Goal: Transaction & Acquisition: Purchase product/service

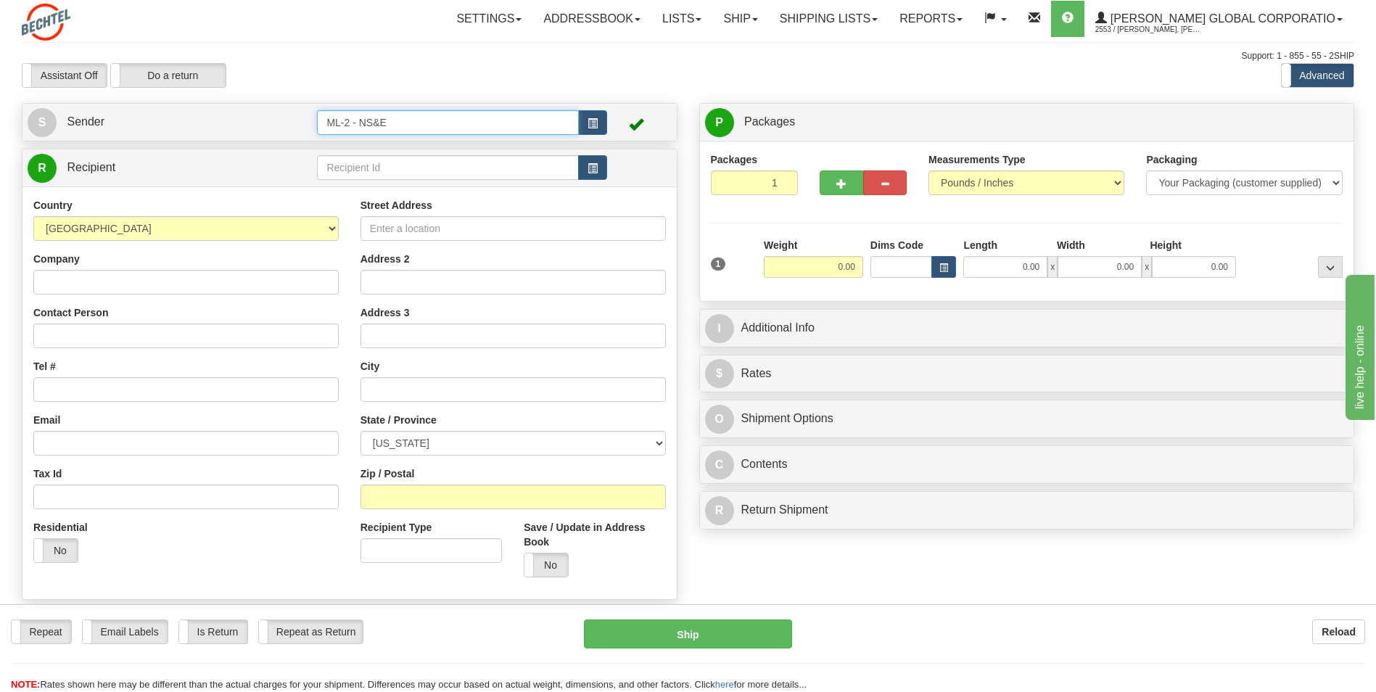
click at [366, 123] on input "ML-2 - NS&E" at bounding box center [447, 122] width 261 height 25
click at [601, 120] on button "button" at bounding box center [592, 122] width 29 height 25
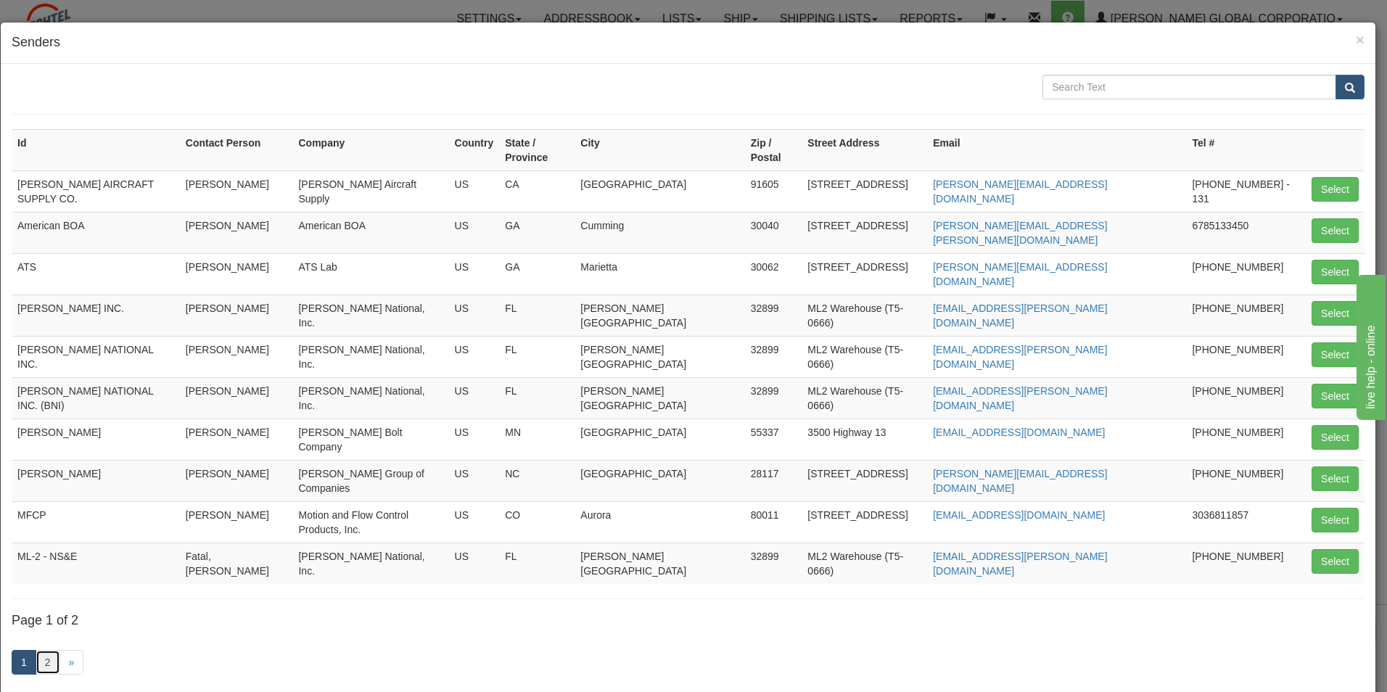
click at [42, 650] on link "2" at bounding box center [48, 662] width 25 height 25
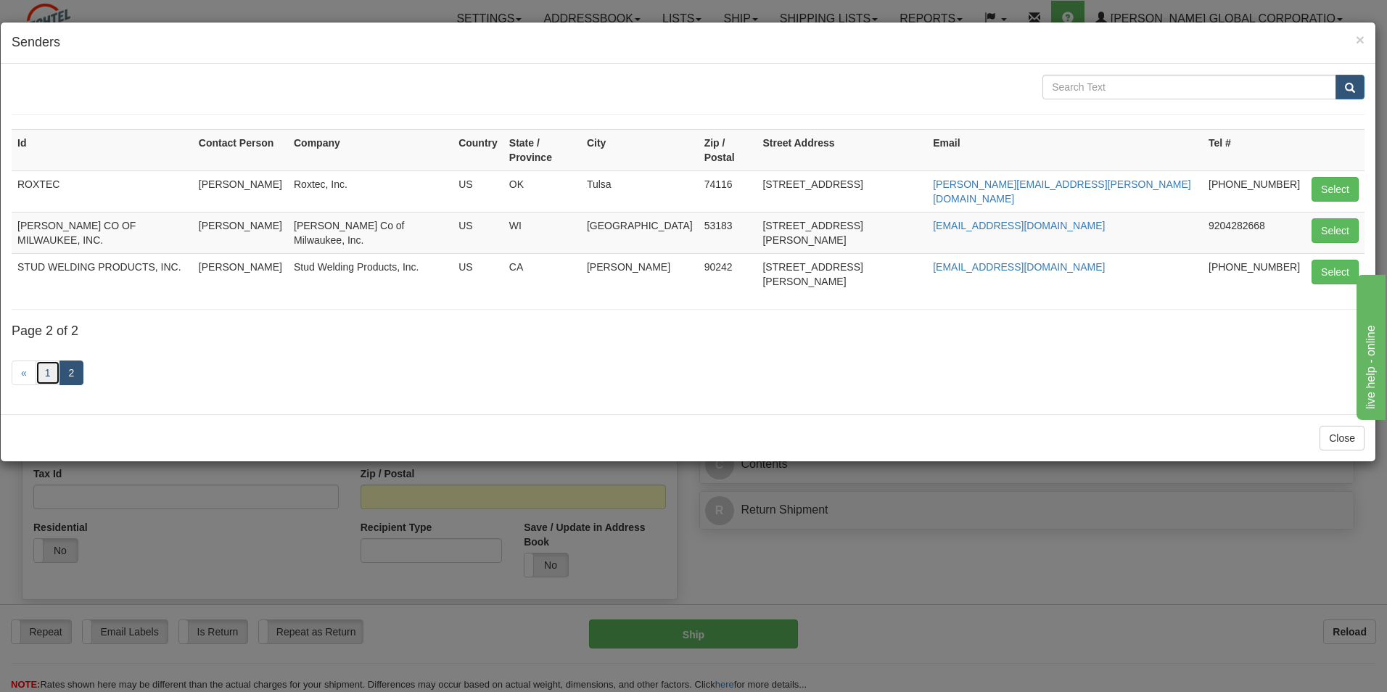
click at [45, 360] on link "1" at bounding box center [48, 372] width 25 height 25
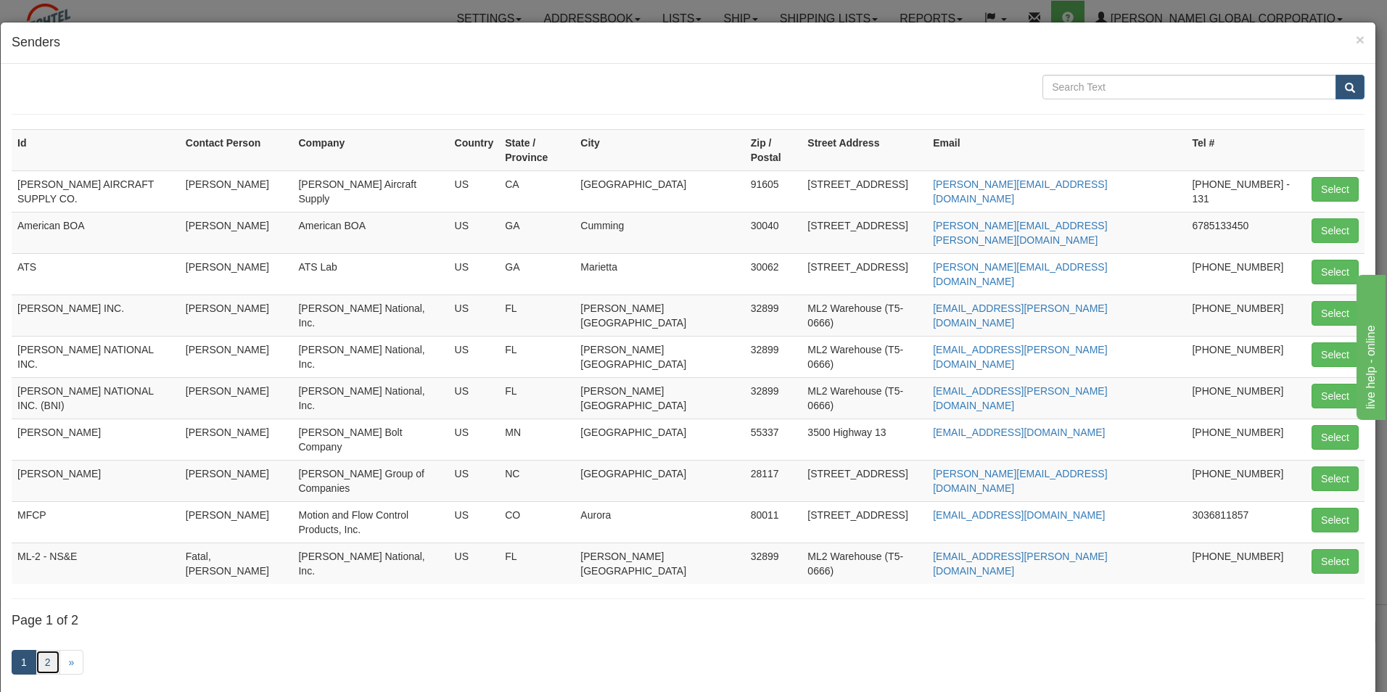
click at [44, 650] on link "2" at bounding box center [48, 662] width 25 height 25
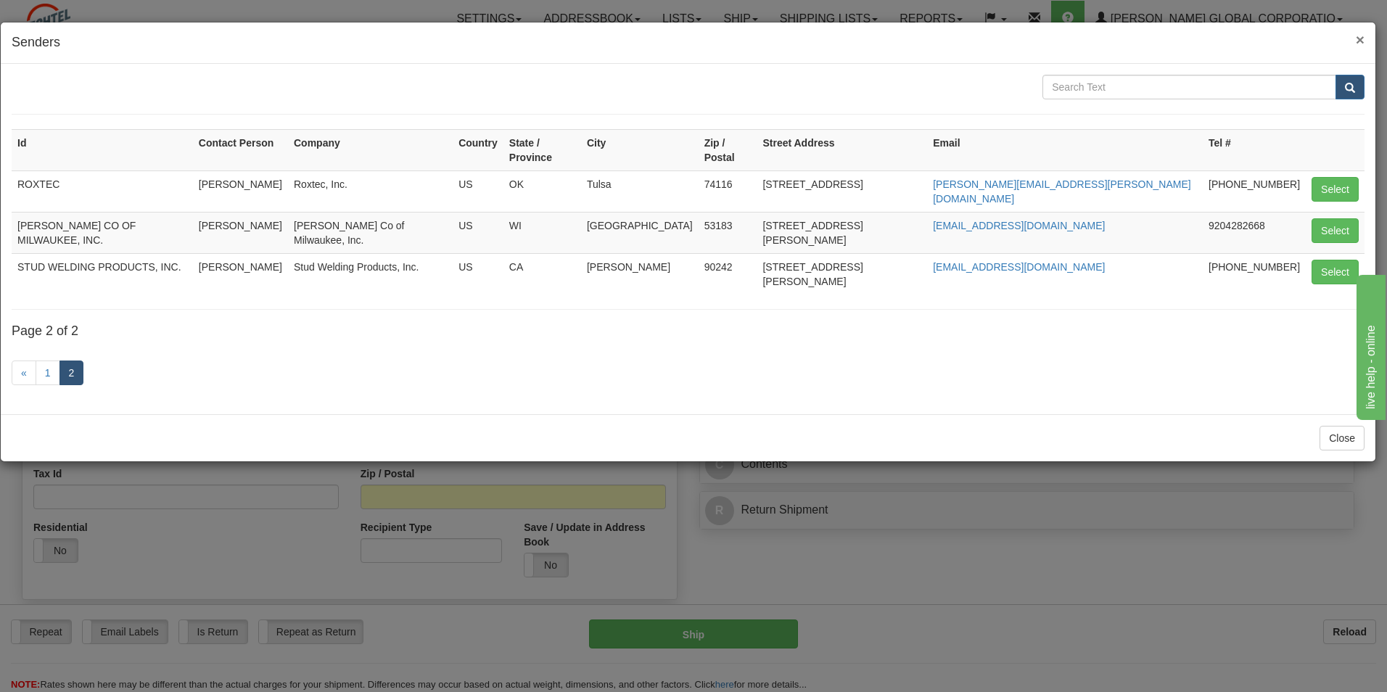
click at [1360, 33] on span "×" at bounding box center [1360, 39] width 9 height 17
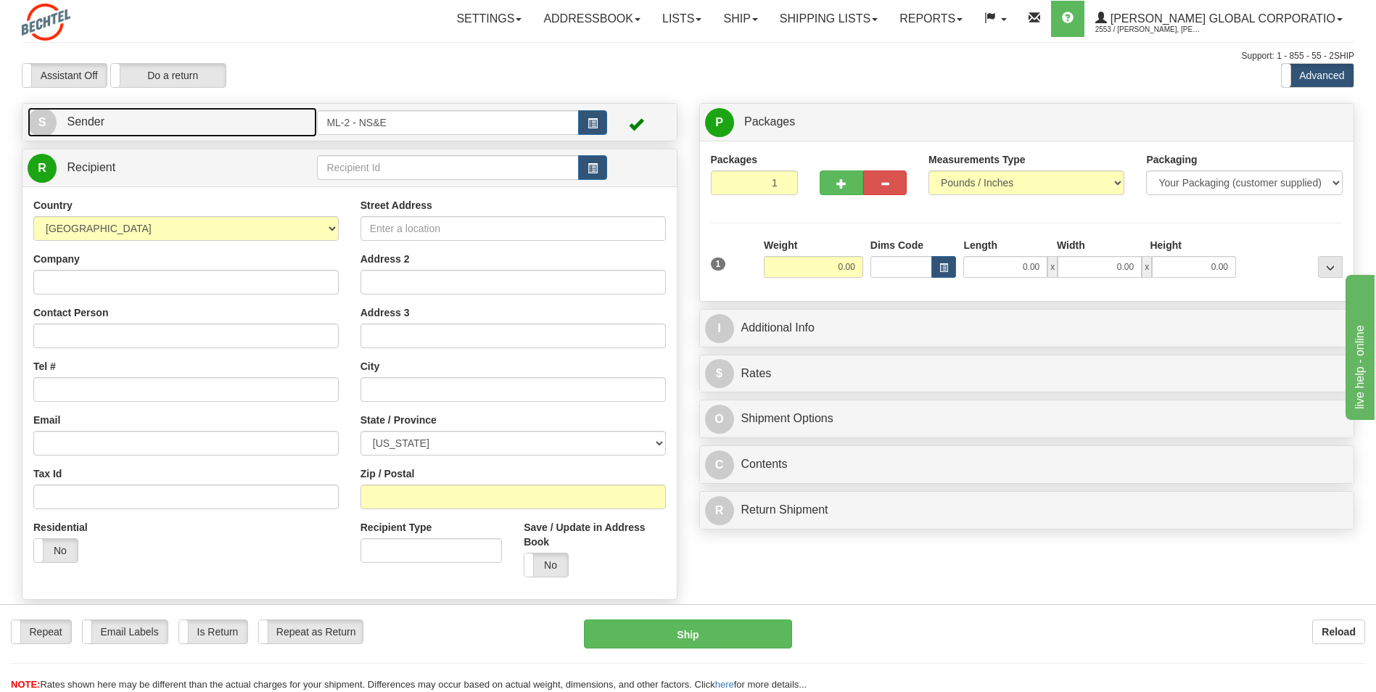
click at [186, 107] on div "S Sender ML-2 - NS&E" at bounding box center [349, 122] width 654 height 37
click at [239, 126] on link "S Sender" at bounding box center [172, 122] width 289 height 30
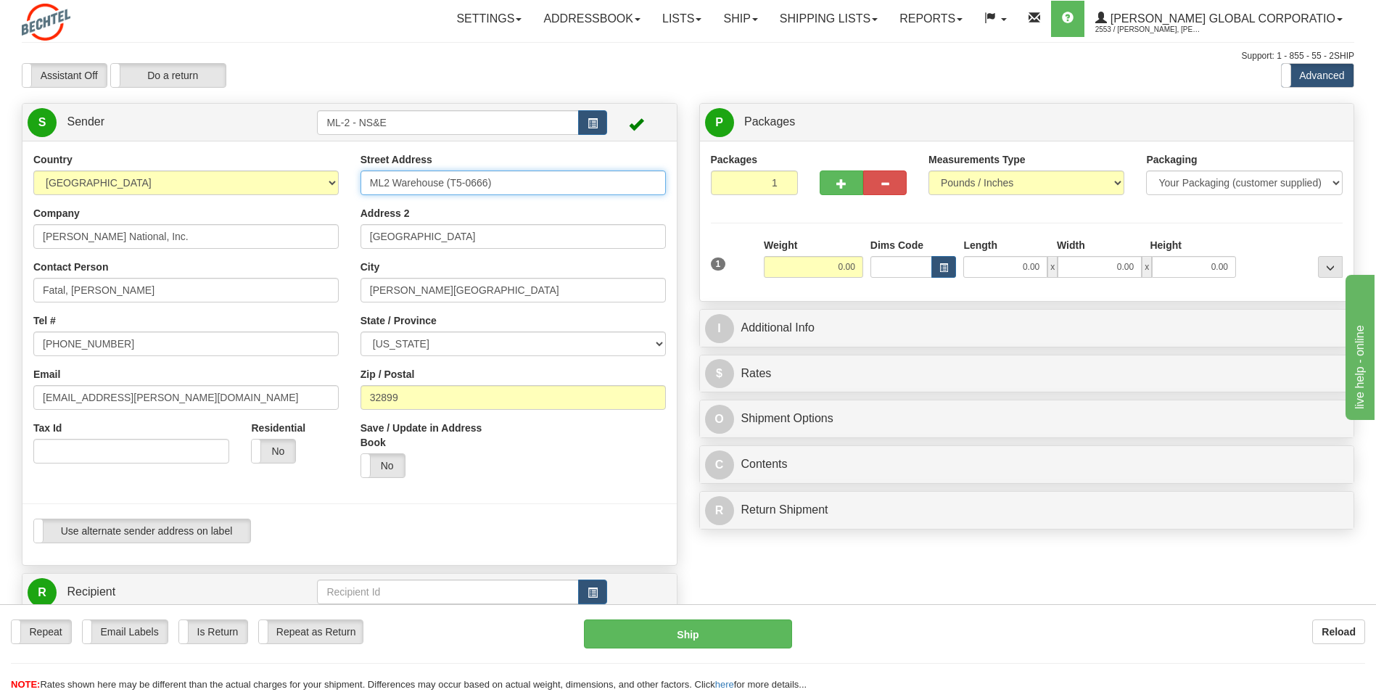
drag, startPoint x: 538, startPoint y: 186, endPoint x: 281, endPoint y: 180, distance: 257.6
click at [284, 184] on div "Country [GEOGRAPHIC_DATA] [GEOGRAPHIC_DATA] [GEOGRAPHIC_DATA] [GEOGRAPHIC_DATA]…" at bounding box center [349, 353] width 654 height 402
paste input "[STREET_ADDRESS]"
type input "[STREET_ADDRESS]"
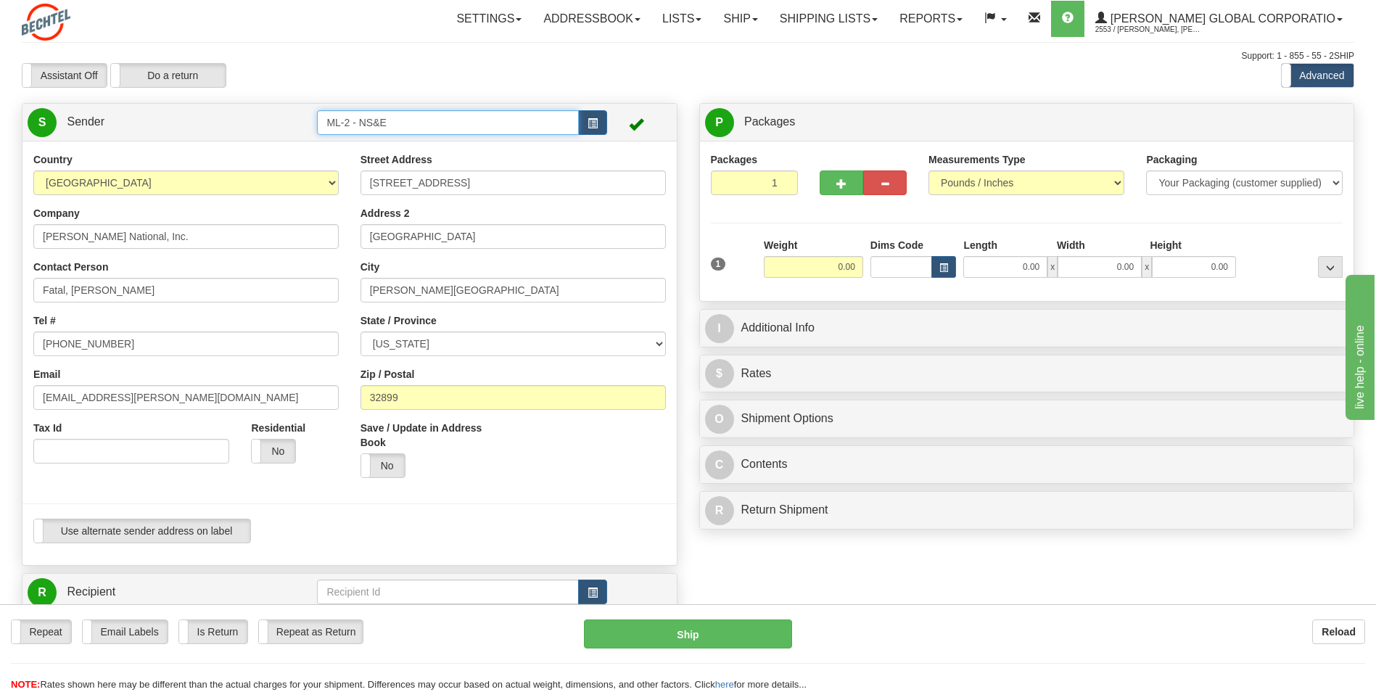
drag, startPoint x: 409, startPoint y: 124, endPoint x: 177, endPoint y: 137, distance: 232.5
click at [174, 131] on tr "S Sender ML-2 - NS&E" at bounding box center [350, 122] width 644 height 30
type input "NTS"
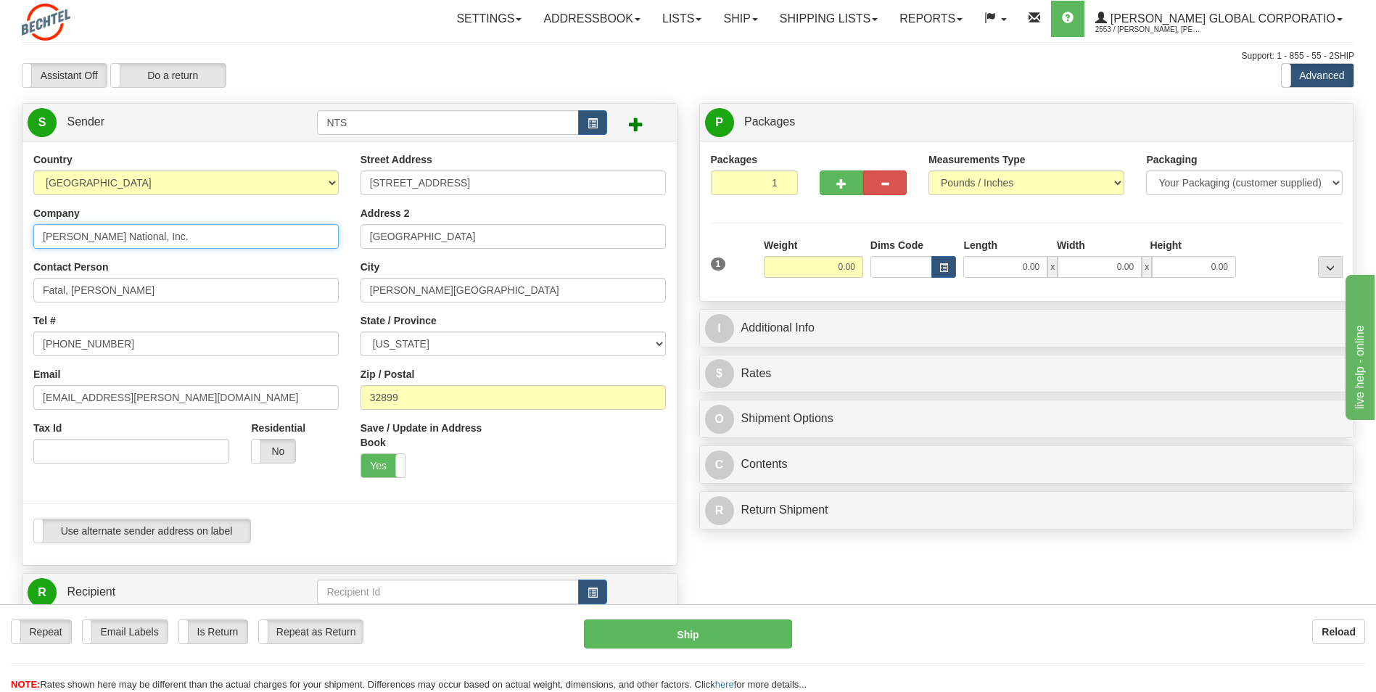
drag, startPoint x: 191, startPoint y: 227, endPoint x: 0, endPoint y: 229, distance: 190.8
click at [0, 229] on html "Training Course Close Toggle navigation Settings Shipping Preferences New Sende…" at bounding box center [688, 346] width 1376 height 692
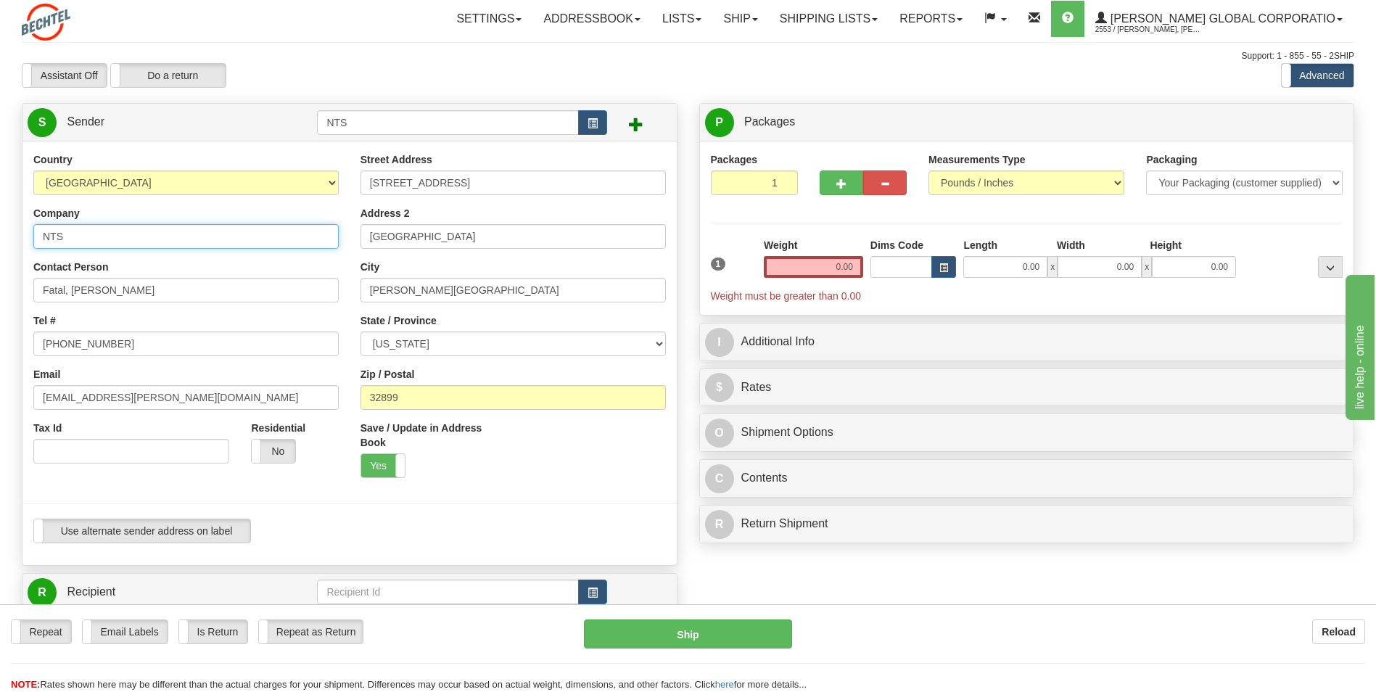
type input "NTS"
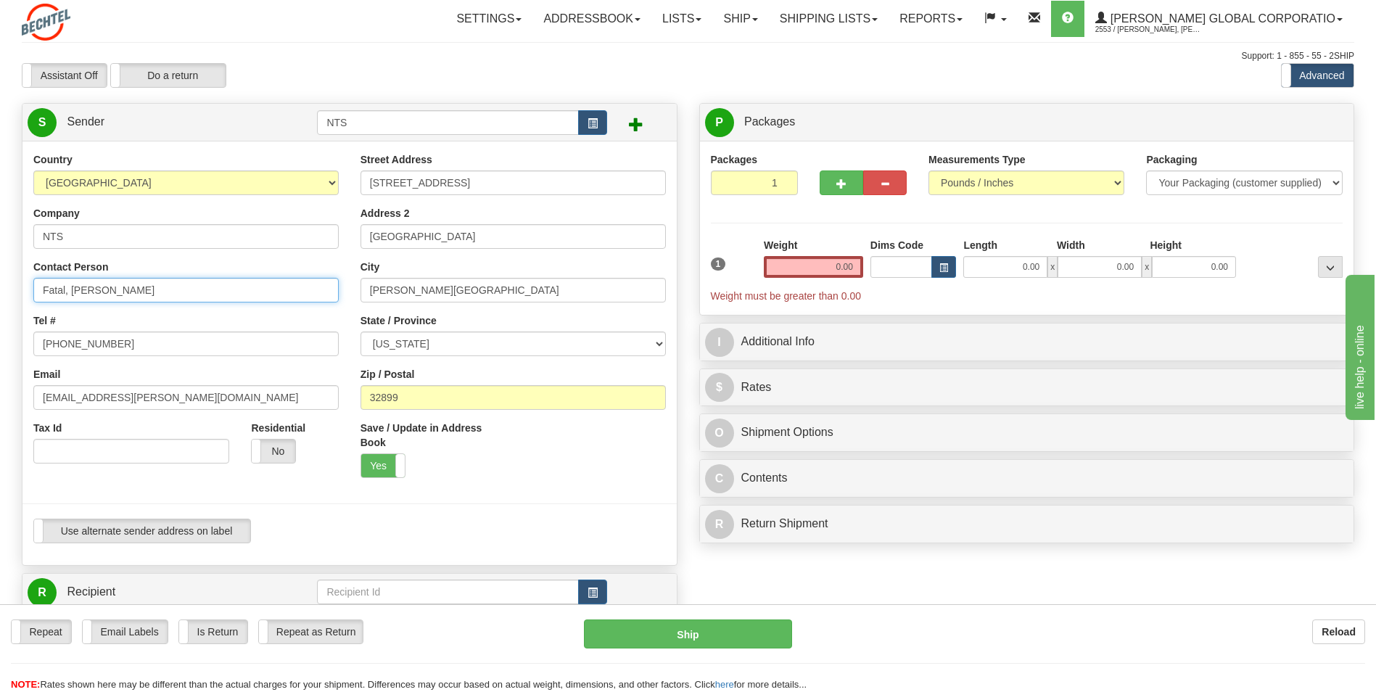
click at [152, 278] on input "Fatal, [PERSON_NAME]" at bounding box center [185, 290] width 305 height 25
drag, startPoint x: 173, startPoint y: 292, endPoint x: 0, endPoint y: 267, distance: 175.1
click at [0, 267] on html "Training Course Close Toggle navigation Settings Shipping Preferences New Sende…" at bounding box center [688, 346] width 1376 height 692
paste input "[PERSON_NAME]"
type input "[PERSON_NAME]"
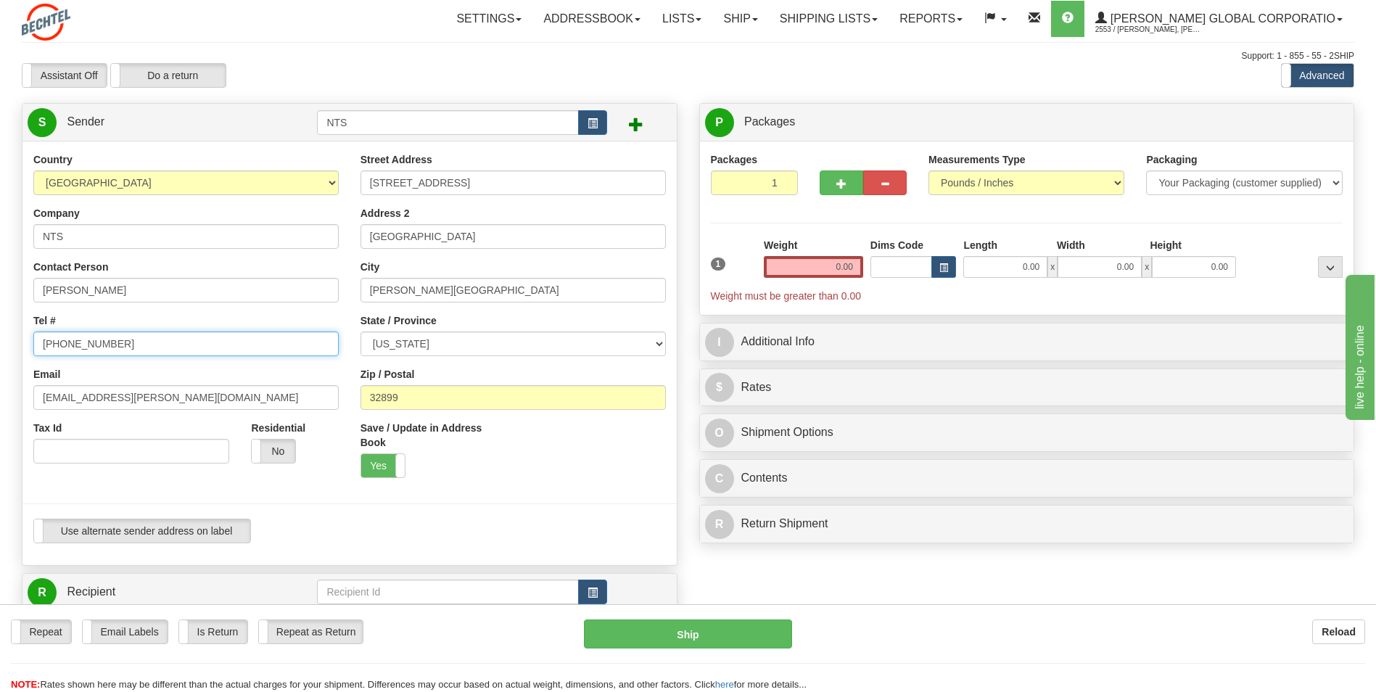
drag, startPoint x: -3, startPoint y: 338, endPoint x: 19, endPoint y: 339, distance: 21.8
click at [0, 336] on html "Training Course Close Toggle navigation Settings Shipping Preferences New Sende…" at bounding box center [688, 346] width 1376 height 692
paste input "[PHONE_NUMBER]"
type input "[PHONE_NUMBER]"
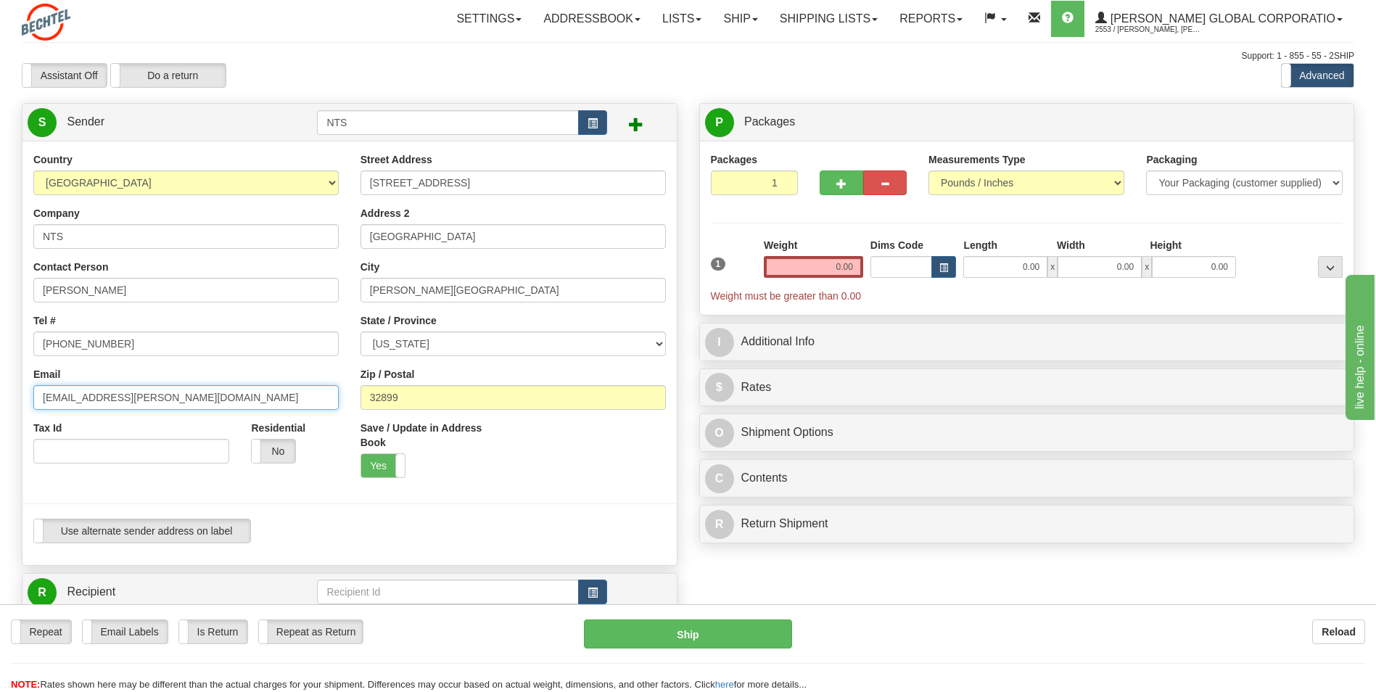
drag, startPoint x: 200, startPoint y: 391, endPoint x: 0, endPoint y: 387, distance: 200.2
click at [0, 387] on html "Training Course Close Toggle navigation Settings Shipping Preferences New Sende…" at bounding box center [688, 346] width 1376 height 692
paste input "[PERSON_NAME].[PERSON_NAME]@elementdefense"
type input "[PERSON_NAME][EMAIL_ADDRESS][PERSON_NAME][DOMAIN_NAME]"
click at [484, 517] on div "Country [GEOGRAPHIC_DATA] [GEOGRAPHIC_DATA] [GEOGRAPHIC_DATA] [GEOGRAPHIC_DATA]…" at bounding box center [349, 353] width 654 height 402
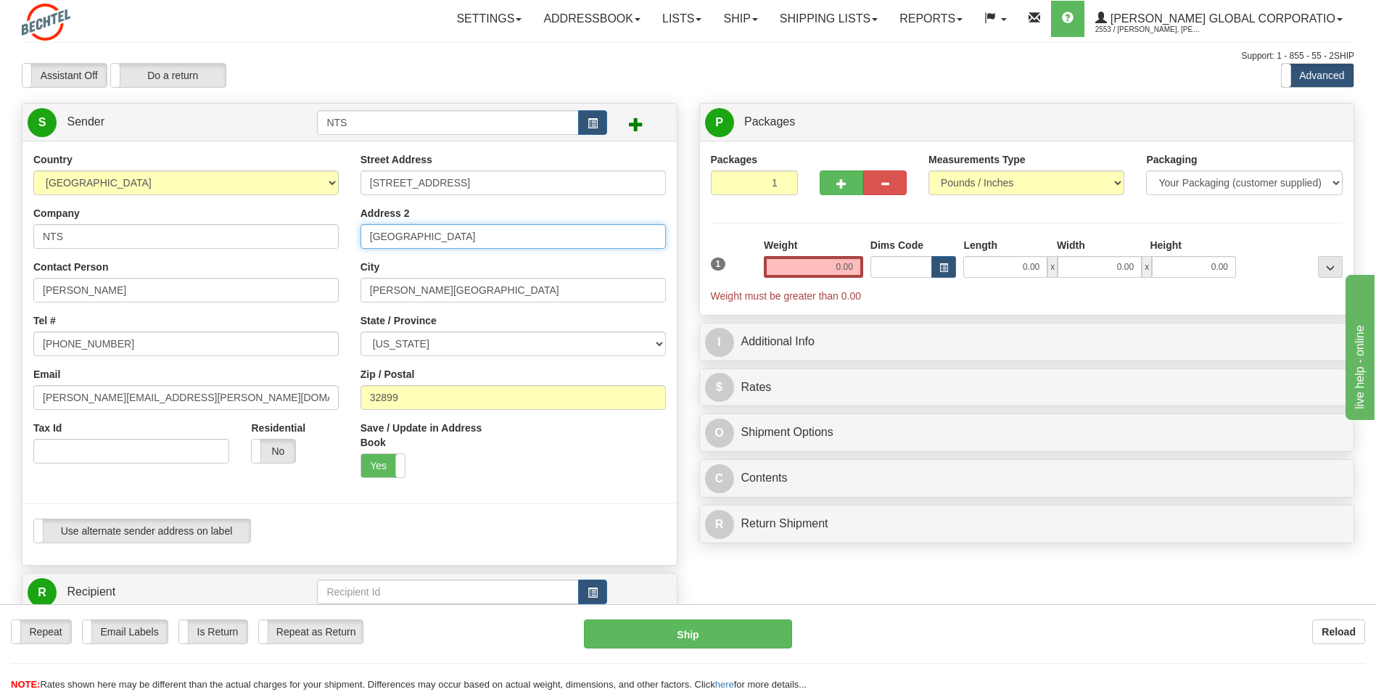
drag, startPoint x: 520, startPoint y: 231, endPoint x: 236, endPoint y: 242, distance: 283.8
click at [238, 241] on div "Country [GEOGRAPHIC_DATA] [GEOGRAPHIC_DATA] [GEOGRAPHIC_DATA] [GEOGRAPHIC_DATA]…" at bounding box center [349, 353] width 654 height 402
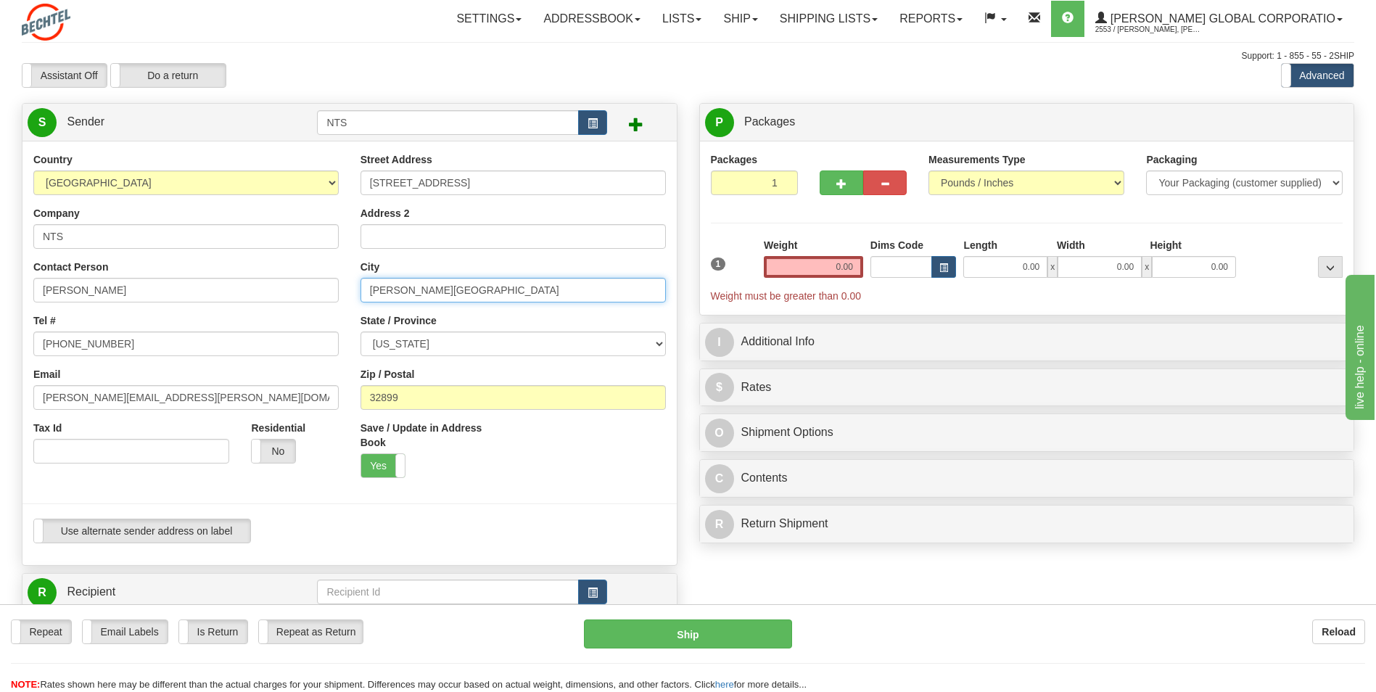
drag, startPoint x: 504, startPoint y: 284, endPoint x: 300, endPoint y: 292, distance: 204.0
click at [300, 292] on div "Country [GEOGRAPHIC_DATA] [GEOGRAPHIC_DATA] [GEOGRAPHIC_DATA] [GEOGRAPHIC_DATA]…" at bounding box center [349, 353] width 654 height 402
paste input "Orlando"
type input "Orlando"
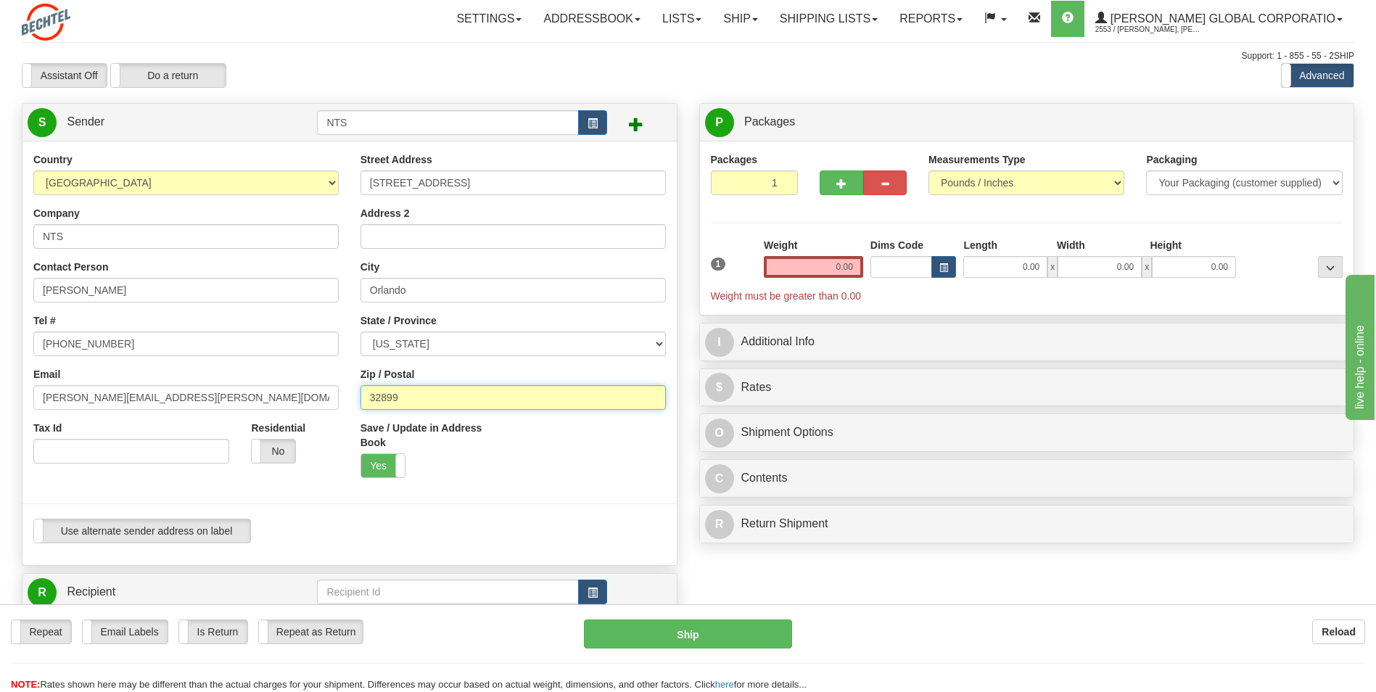
drag, startPoint x: 442, startPoint y: 405, endPoint x: 84, endPoint y: 370, distance: 360.0
click at [84, 370] on div "Country [GEOGRAPHIC_DATA] [GEOGRAPHIC_DATA] [GEOGRAPHIC_DATA] [GEOGRAPHIC_DATA]…" at bounding box center [349, 353] width 654 height 402
paste input "11"
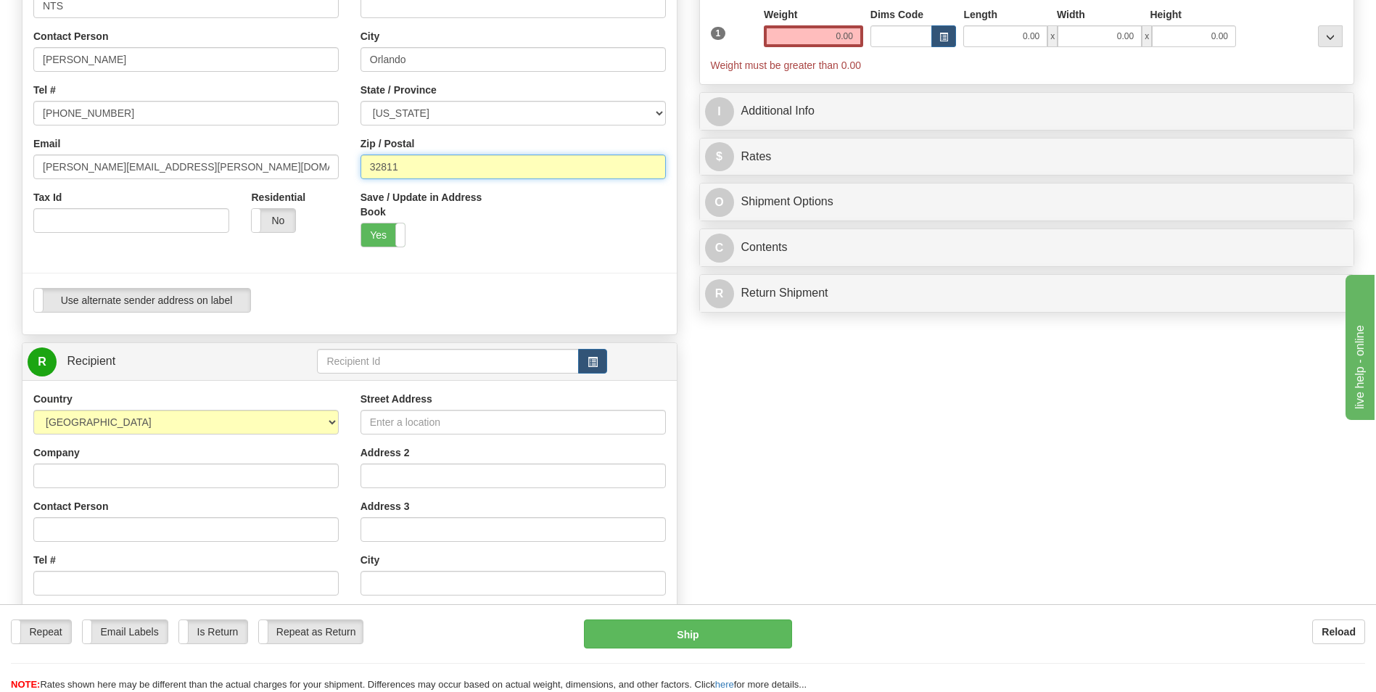
scroll to position [290, 0]
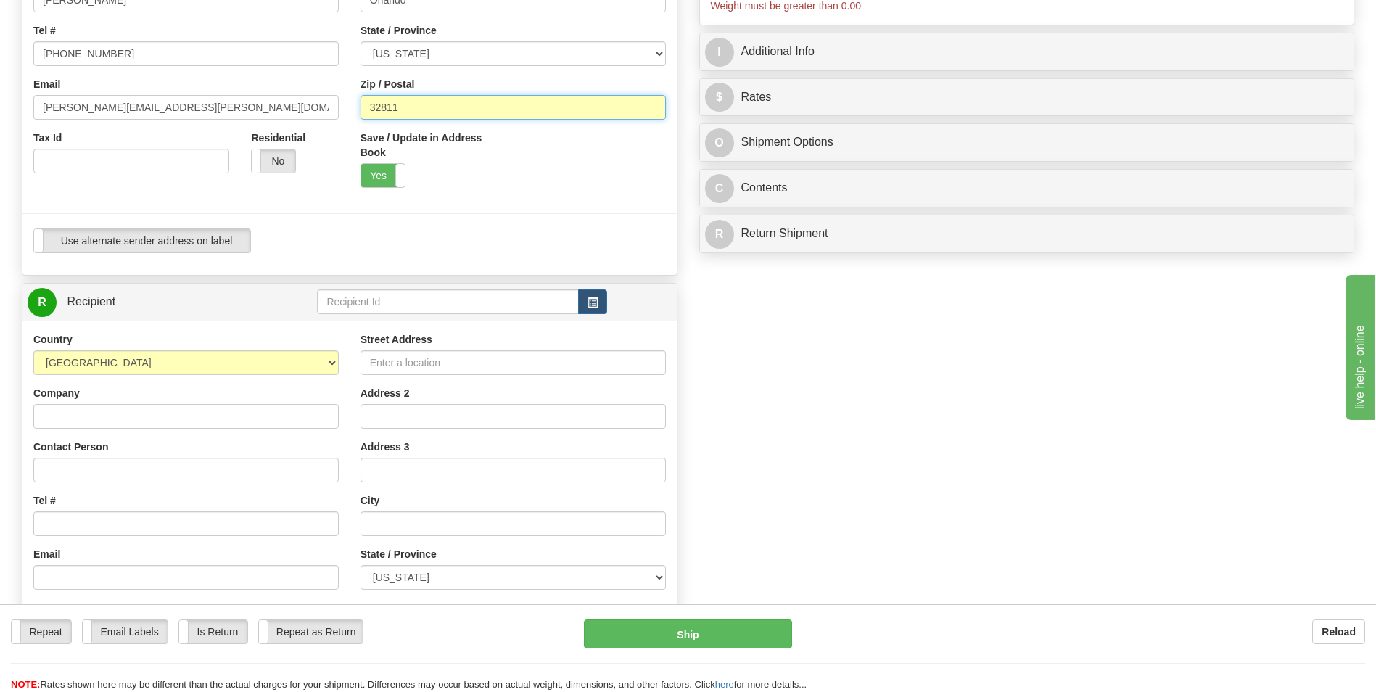
type input "32811"
click at [370, 301] on input "text" at bounding box center [447, 301] width 261 height 25
type input "d"
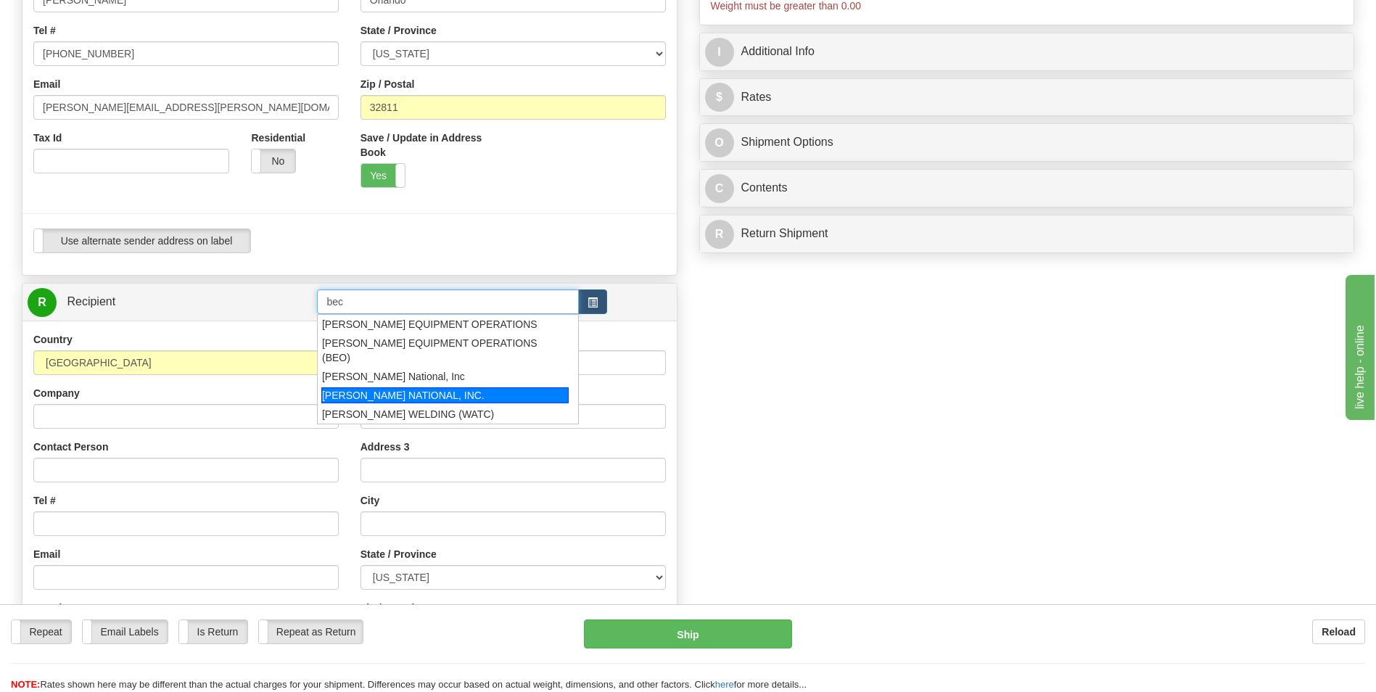
click at [434, 387] on div "[PERSON_NAME] NATIONAL, INC." at bounding box center [444, 395] width 247 height 16
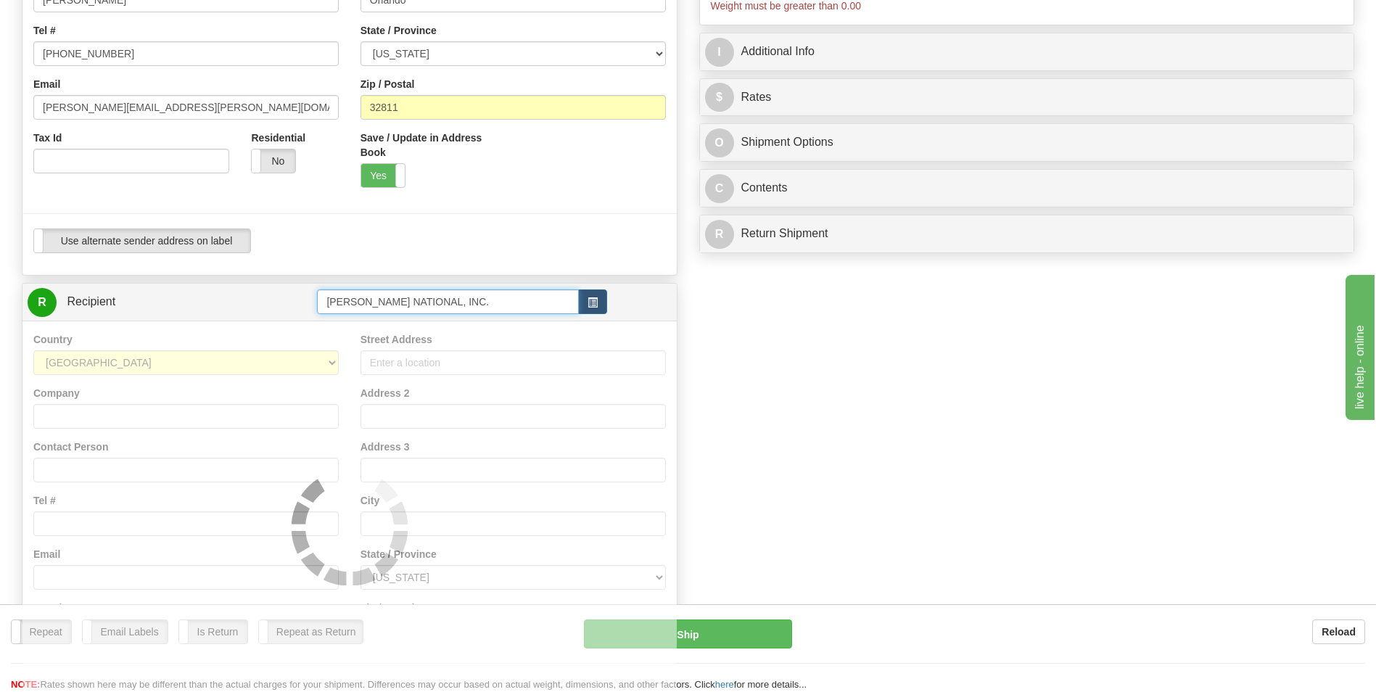
type input "[PERSON_NAME] NATIONAL, INC."
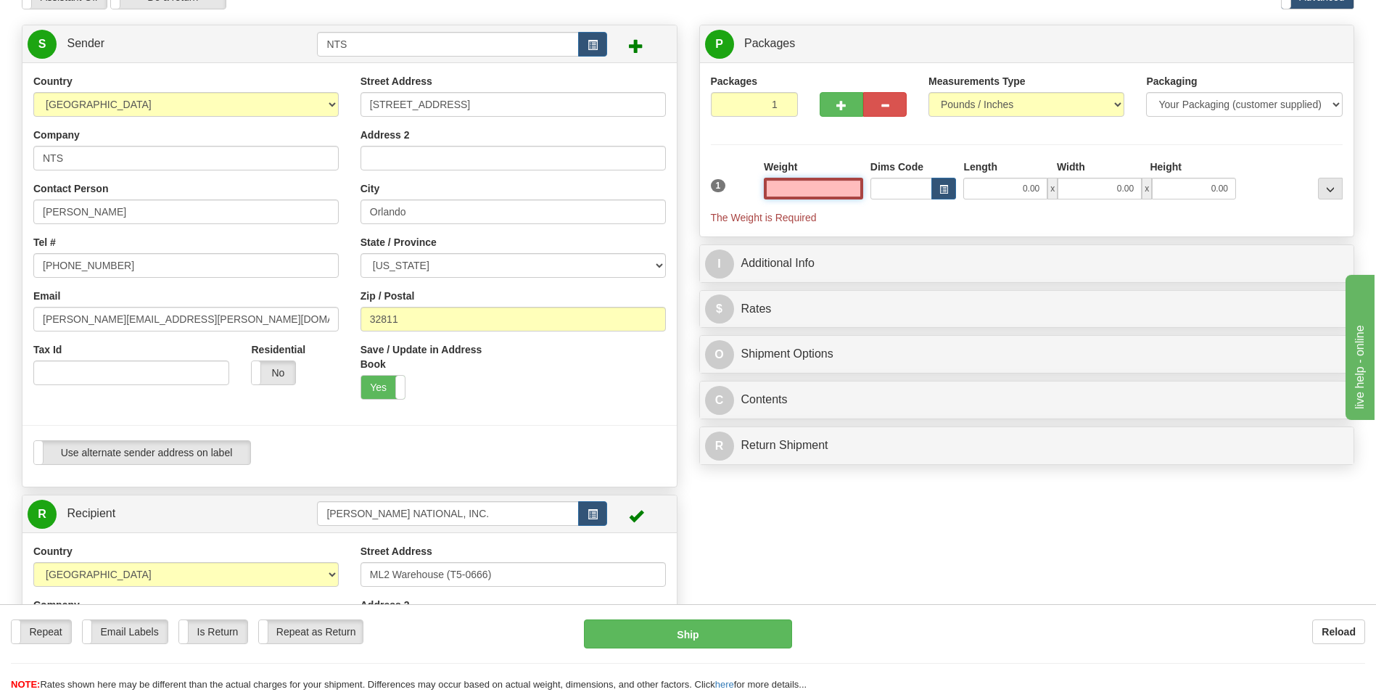
scroll to position [0, 0]
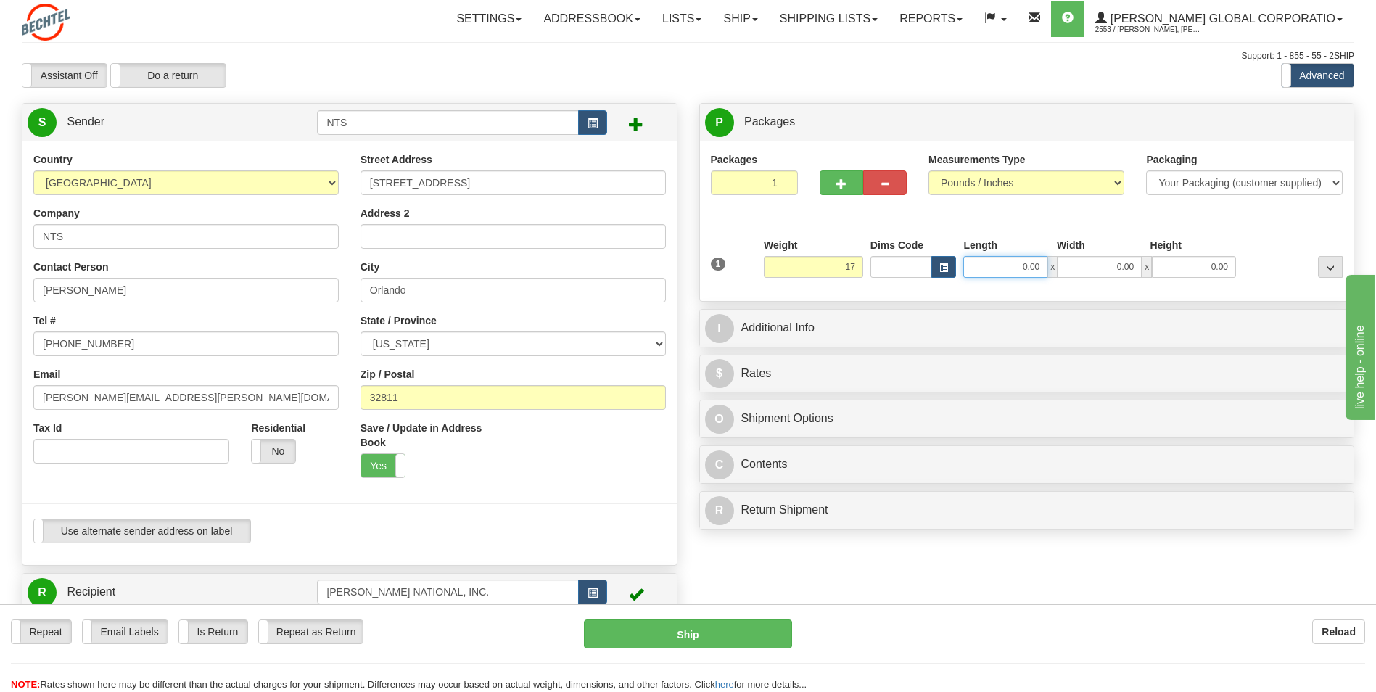
type input "17.00"
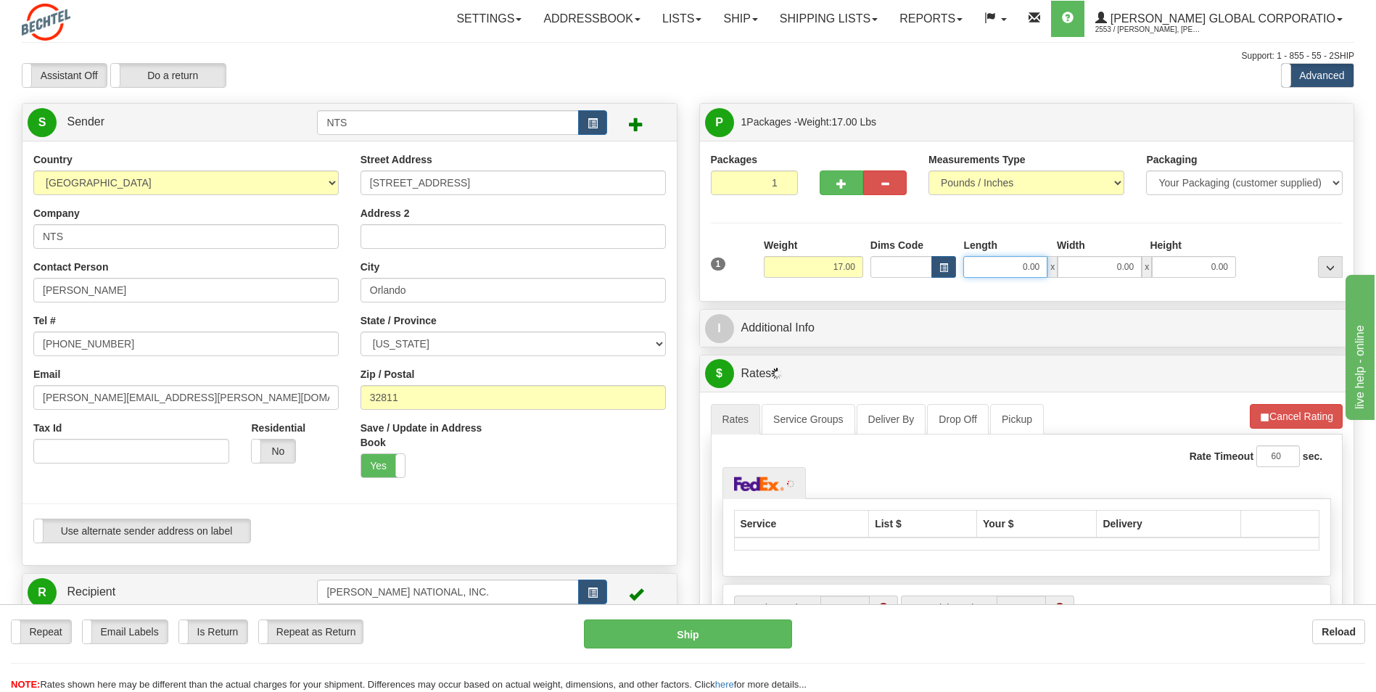
click at [989, 270] on input "0.00" at bounding box center [1005, 267] width 84 height 22
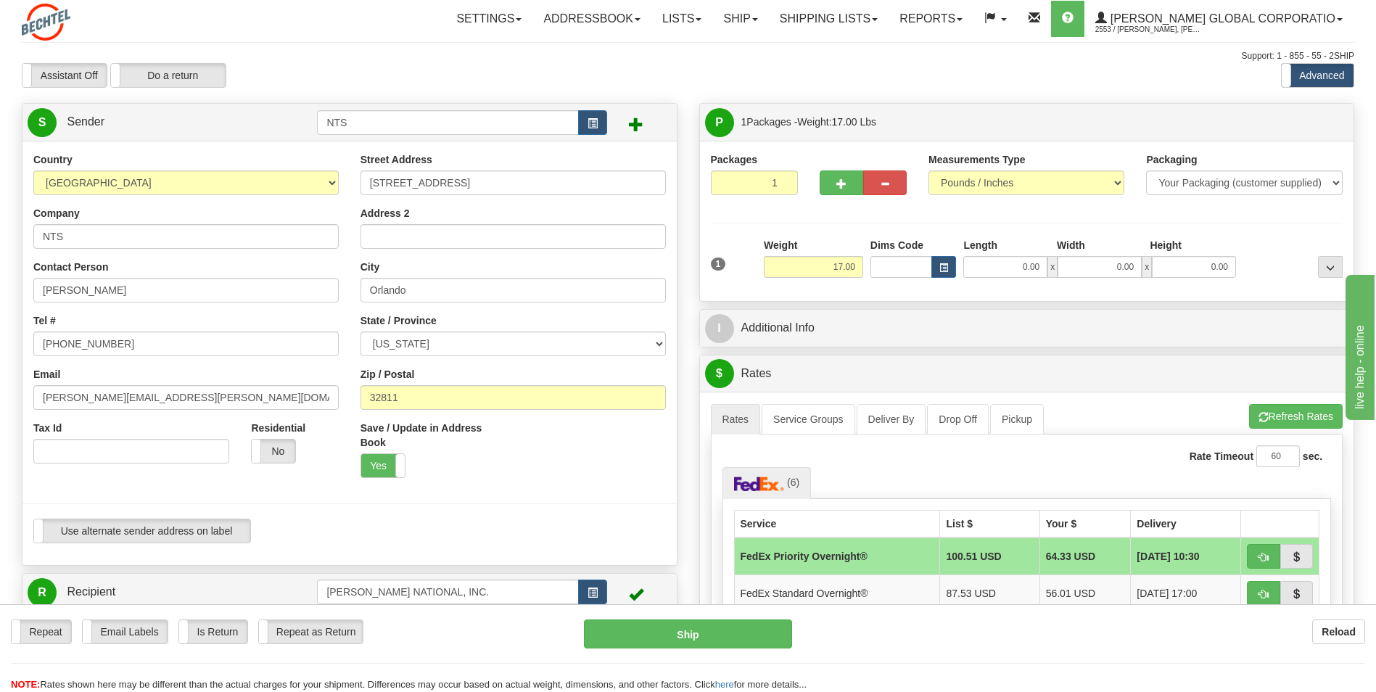
click at [1081, 306] on div "P Packages 1 Packages - Weight: 17.00 Lbs Shipment Level Shipm. Package Level P…" at bounding box center [1026, 569] width 677 height 932
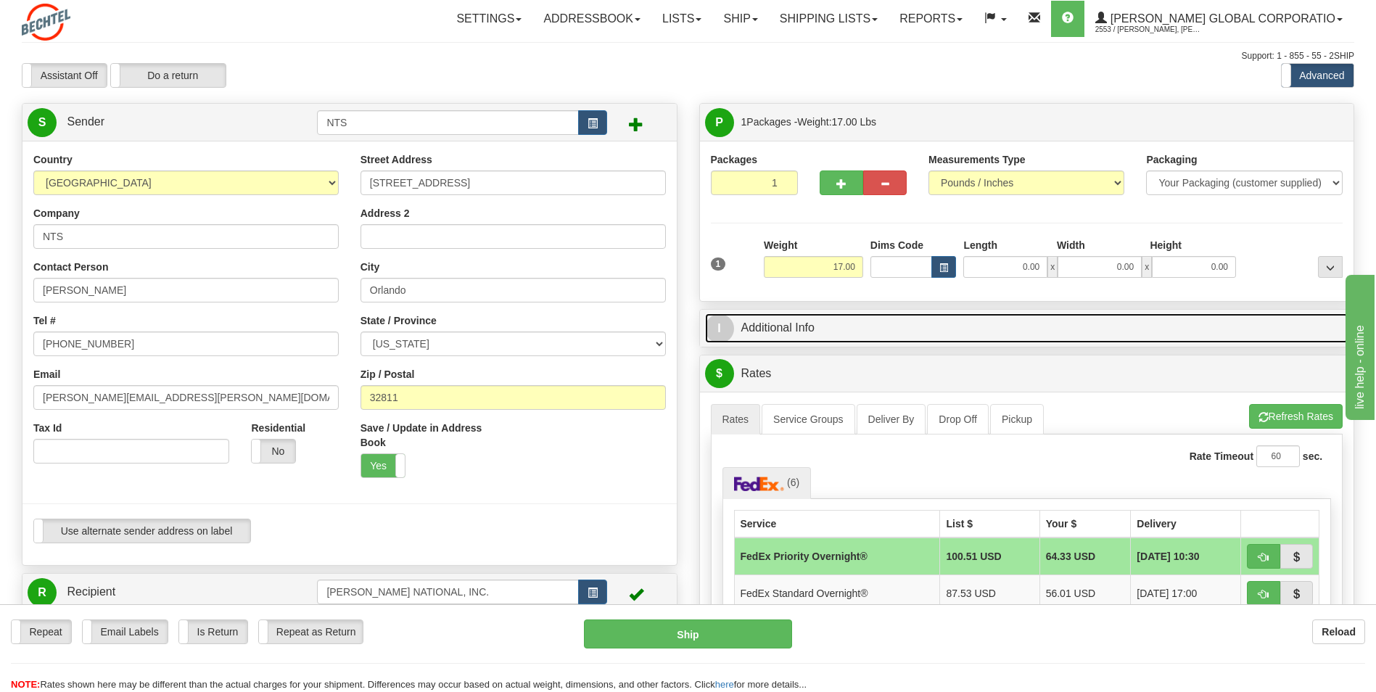
click at [944, 321] on link "I Additional Info" at bounding box center [1027, 328] width 644 height 30
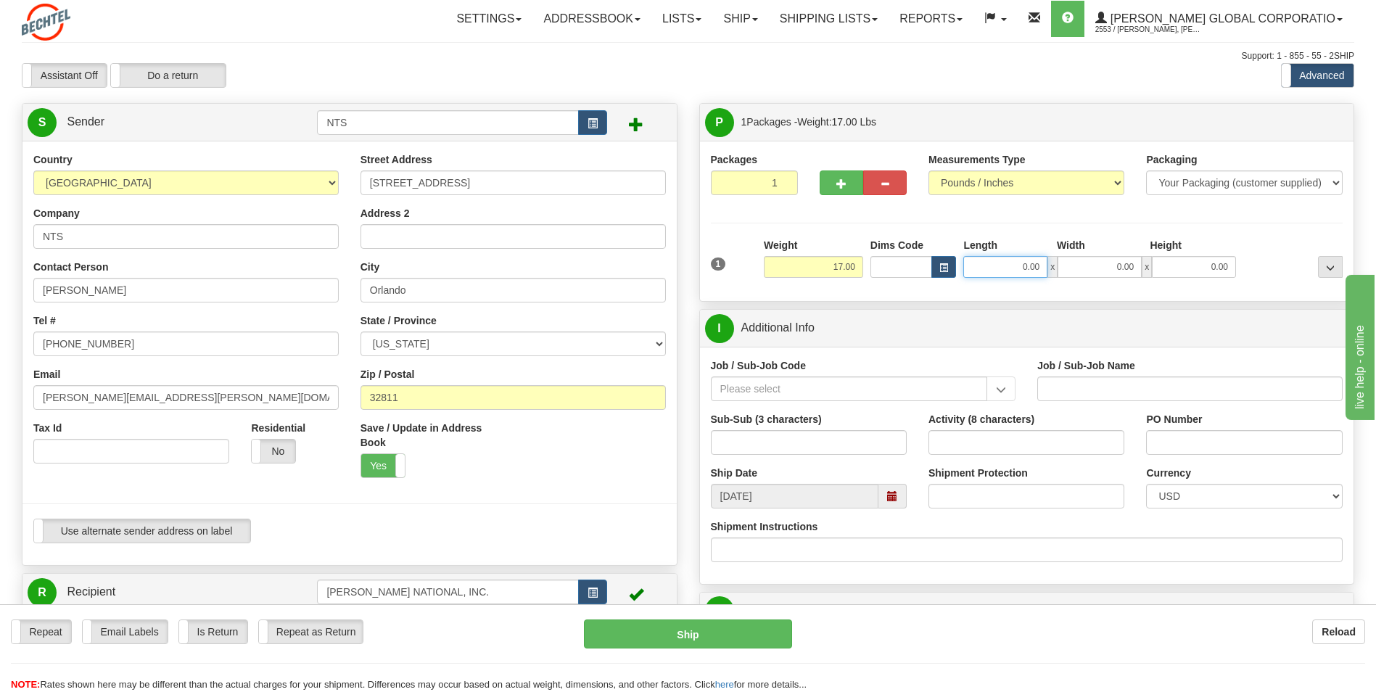
drag, startPoint x: 1002, startPoint y: 268, endPoint x: 1063, endPoint y: 264, distance: 61.1
click at [1062, 263] on div "0.00 x 0.00 x 0.00" at bounding box center [1099, 267] width 273 height 22
type input "16.00"
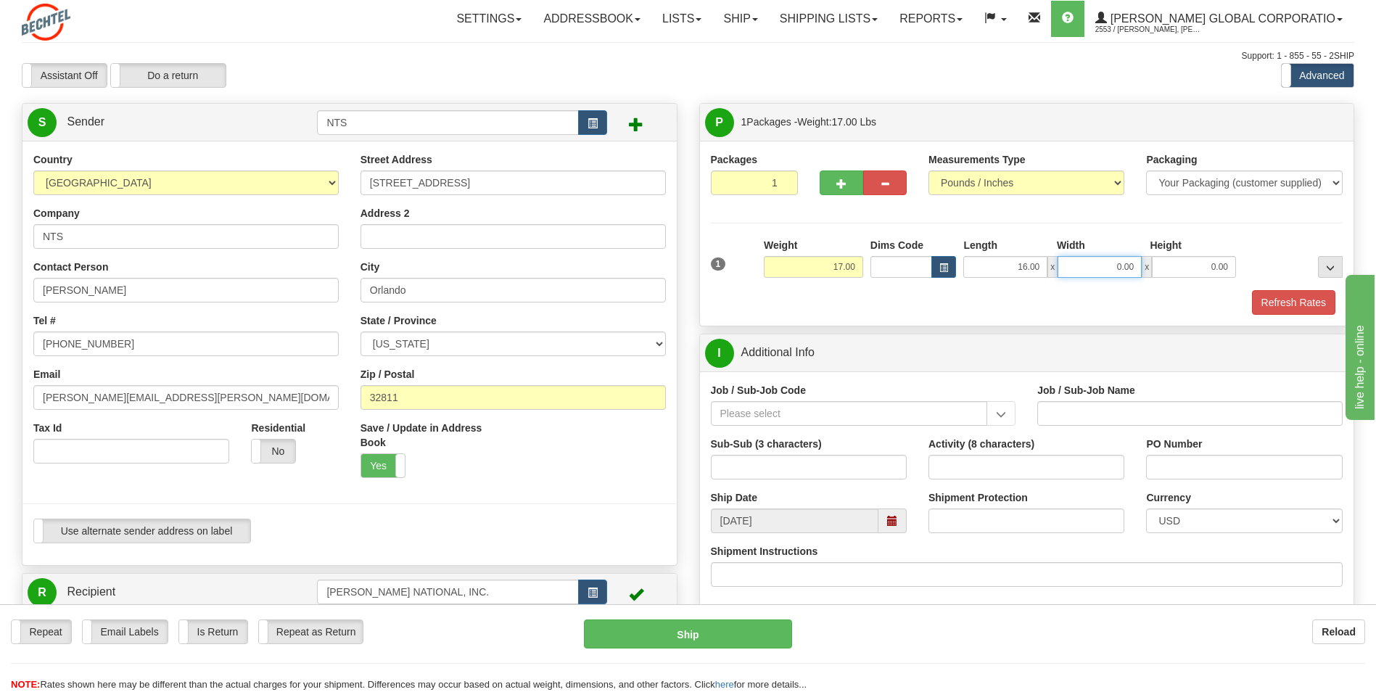
drag, startPoint x: 1092, startPoint y: 262, endPoint x: 1143, endPoint y: 272, distance: 51.8
click at [1143, 272] on div "16.00 x 0.00 x 0.00" at bounding box center [1099, 267] width 273 height 22
click at [1148, 279] on div "1 Weight 17.00 Dims Code x x" at bounding box center [1027, 263] width 640 height 51
drag, startPoint x: 1094, startPoint y: 267, endPoint x: 1162, endPoint y: 268, distance: 67.5
click at [1162, 268] on div "16.00 x 0.00 x 0.00" at bounding box center [1099, 267] width 273 height 22
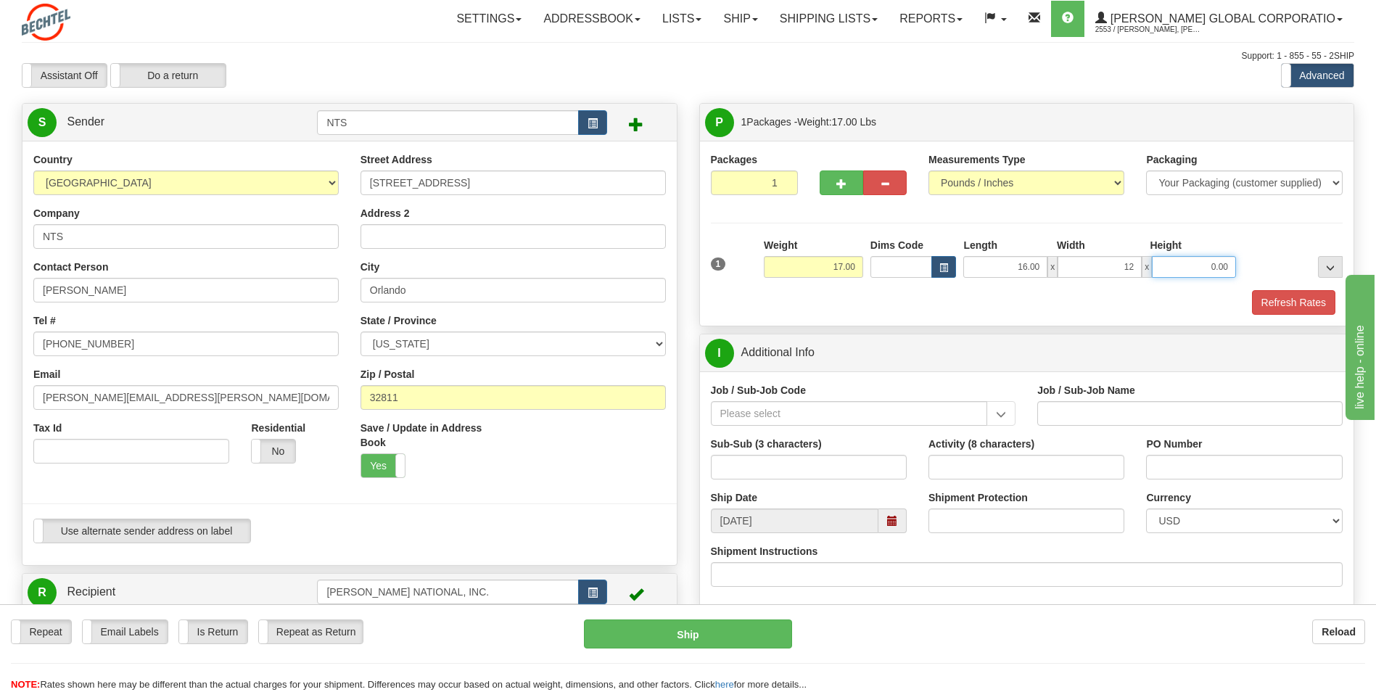
type input "12.00"
drag, startPoint x: 1174, startPoint y: 268, endPoint x: 1247, endPoint y: 262, distance: 73.5
click at [1247, 262] on div "1 Weight 17.00 Dims Code x x" at bounding box center [1027, 263] width 640 height 51
type input "10.00"
click at [1239, 223] on hr at bounding box center [1027, 223] width 632 height 1
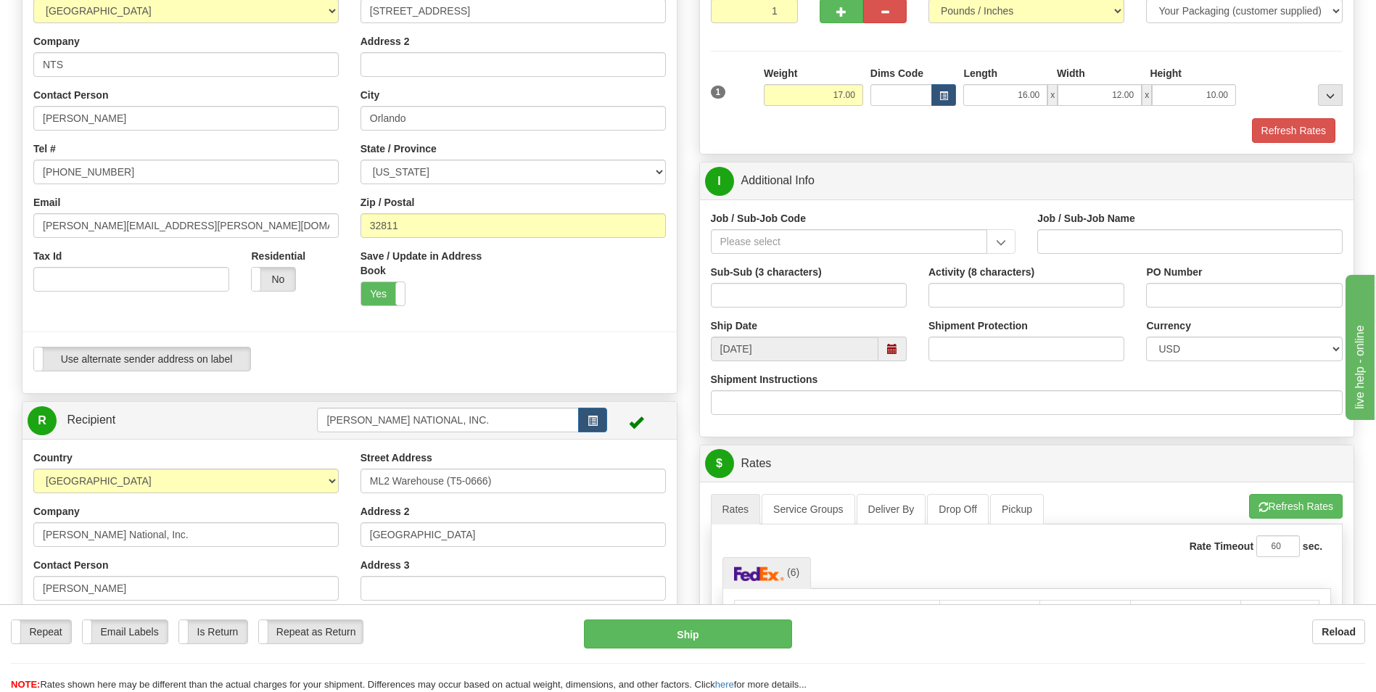
scroll to position [218, 0]
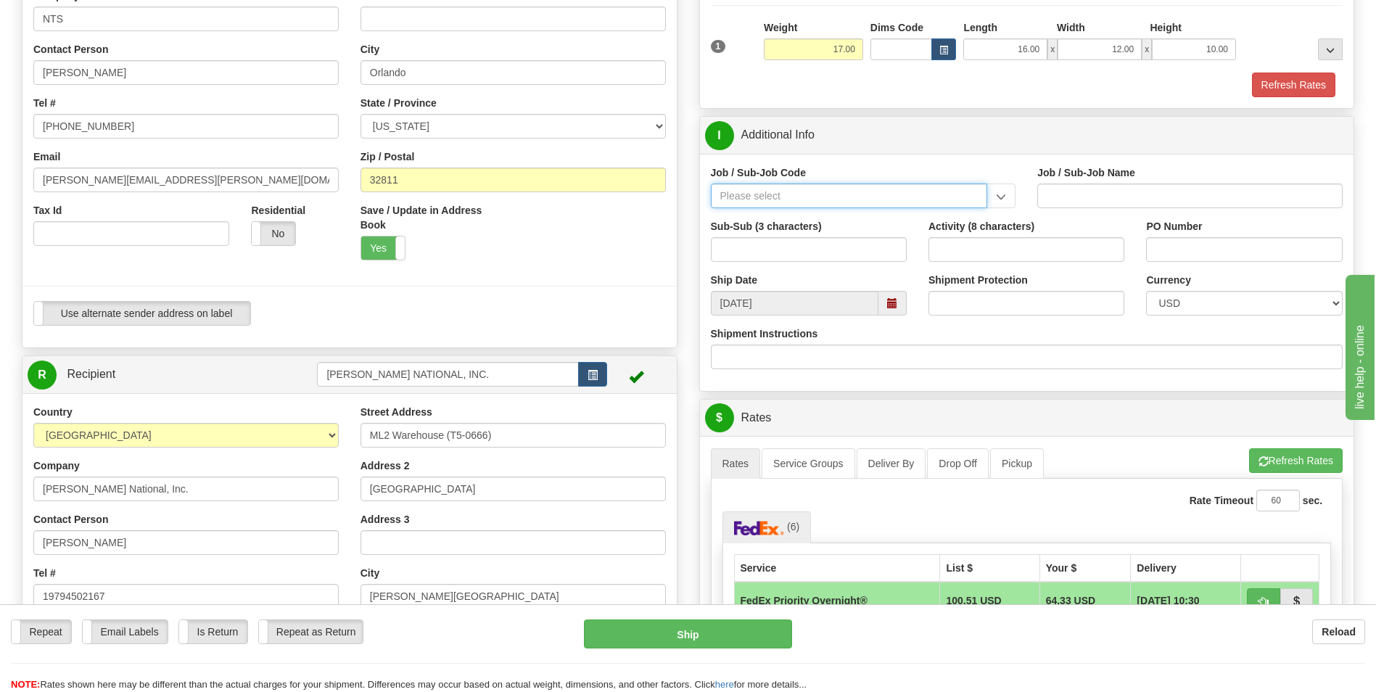
click at [813, 190] on input "Job / Sub-Job Code" at bounding box center [849, 195] width 277 height 25
click at [861, 217] on div "26046-31P" at bounding box center [845, 218] width 263 height 16
type input "26046-31P"
type input "MOBILE LAUNCHER 2 - GENERAL REQUIREMENT / PROCURE"
type input "26046-31P"
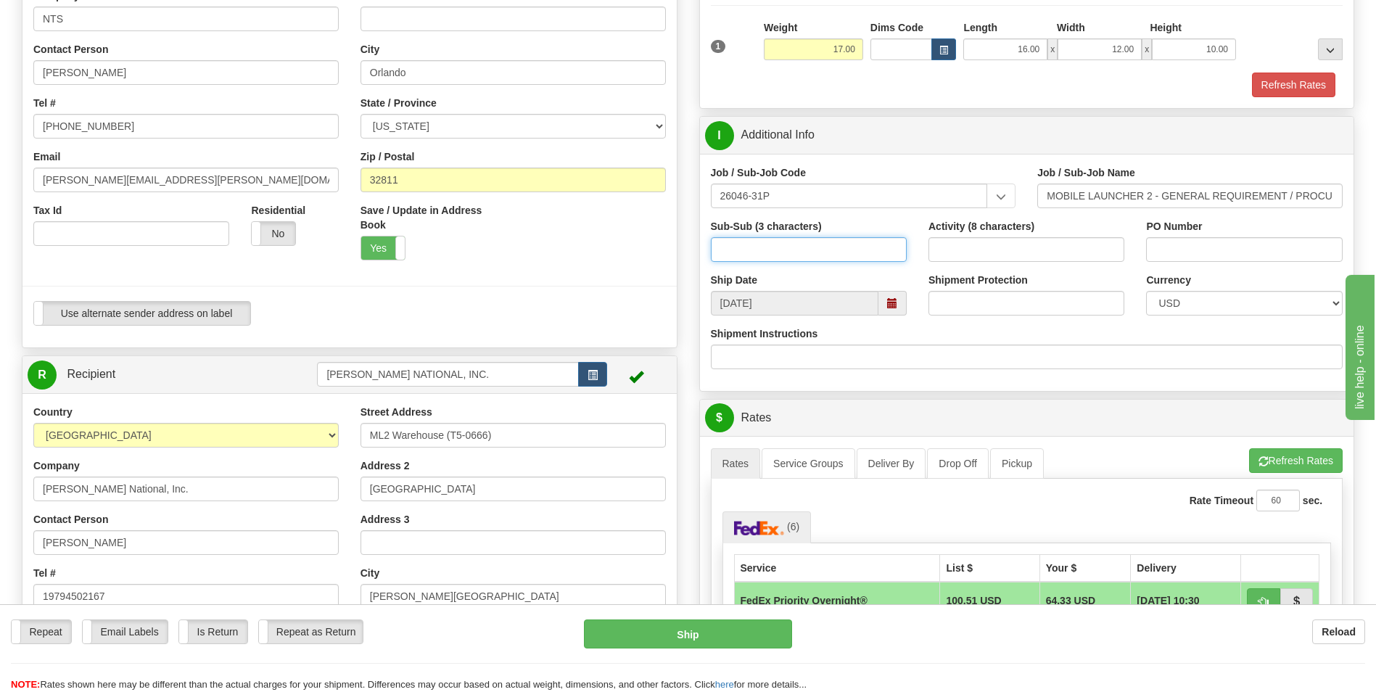
click at [846, 243] on input "Sub-Sub (3 characters)" at bounding box center [809, 249] width 196 height 25
type input "ML2"
click at [1043, 239] on input "Activity (8 characters)" at bounding box center [1026, 249] width 196 height 25
type input "00000085"
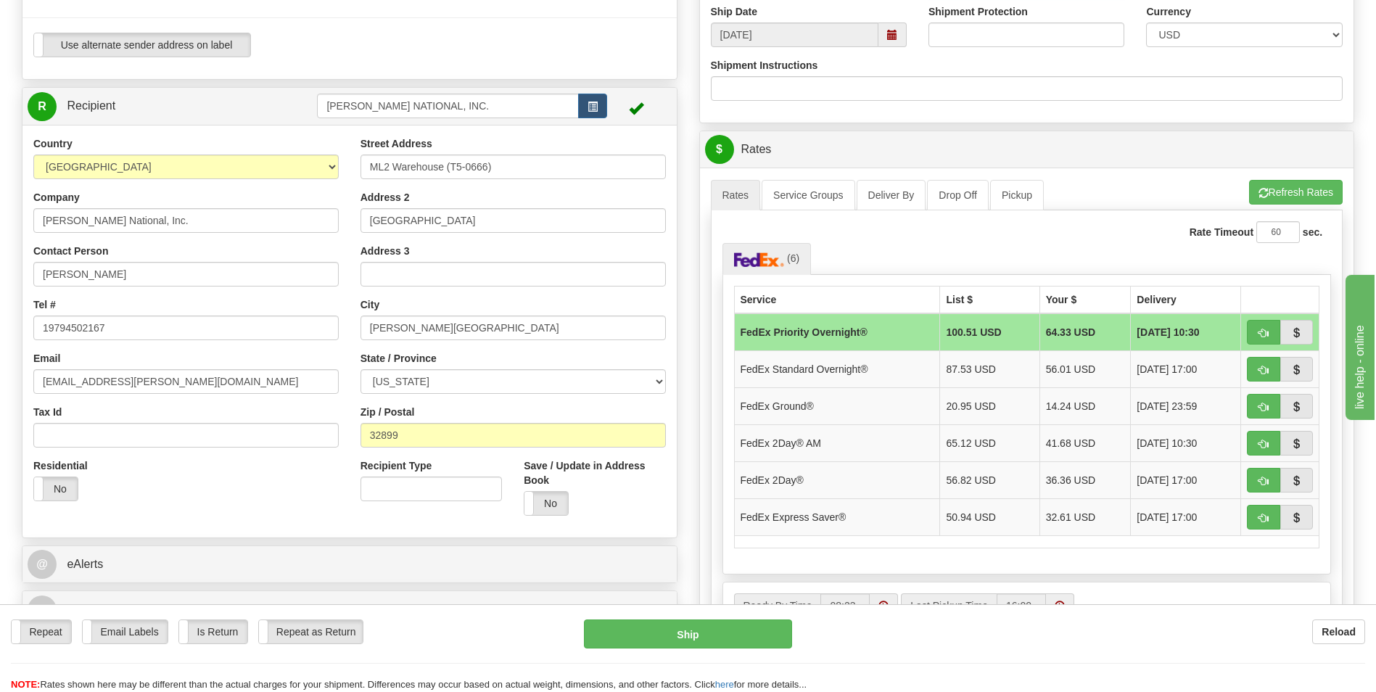
scroll to position [508, 0]
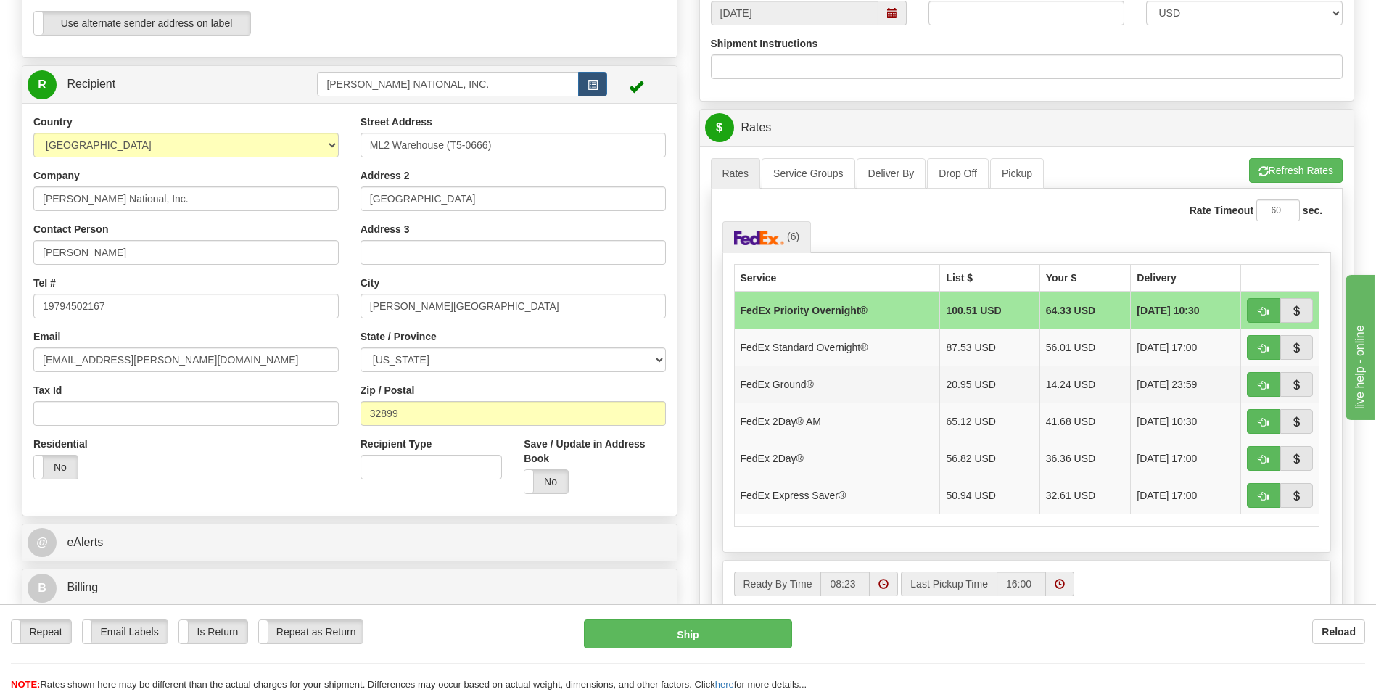
click at [878, 373] on td "FedEx Ground®" at bounding box center [837, 384] width 206 height 37
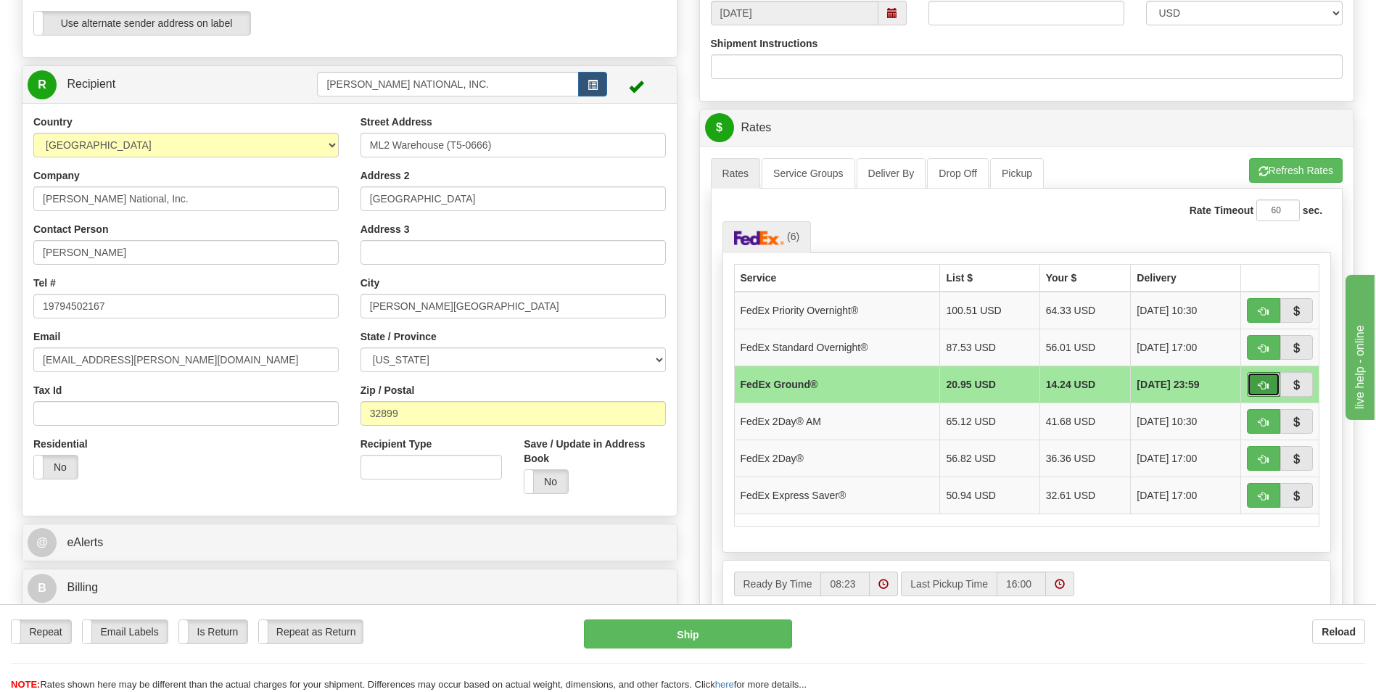
click at [1261, 383] on span "button" at bounding box center [1263, 385] width 10 height 9
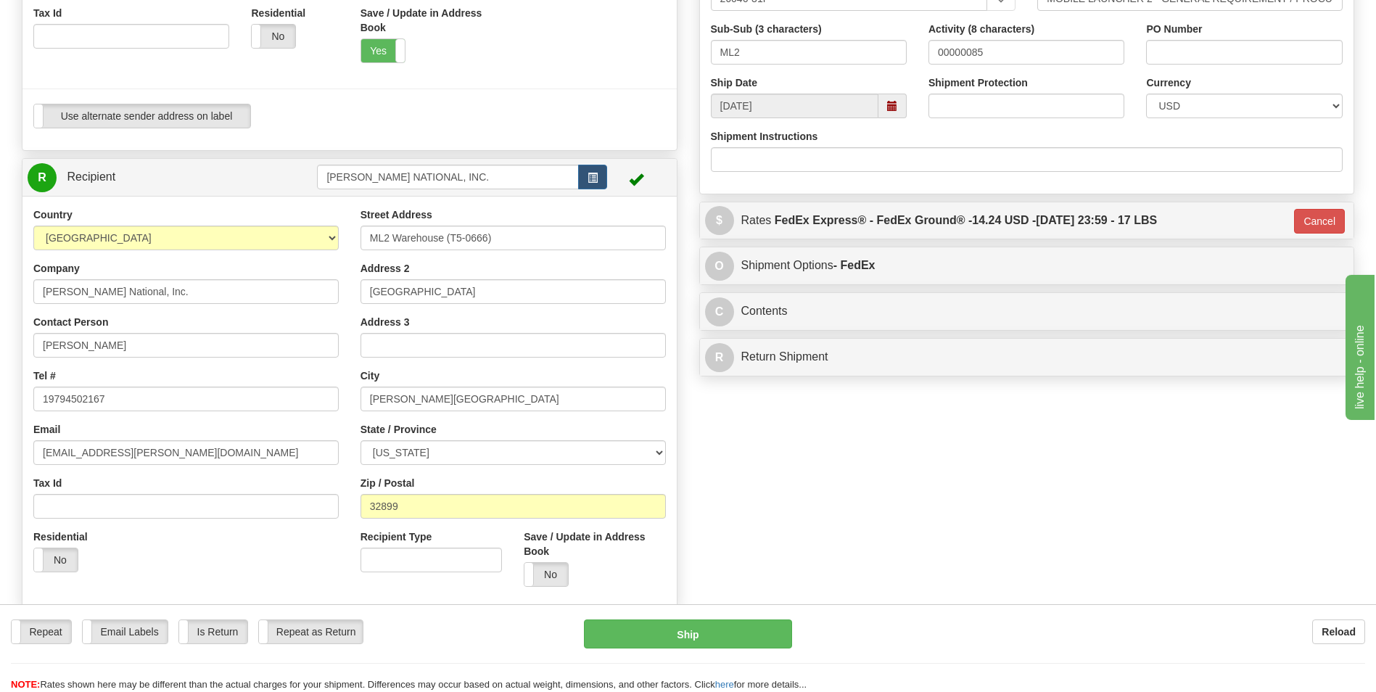
scroll to position [290, 0]
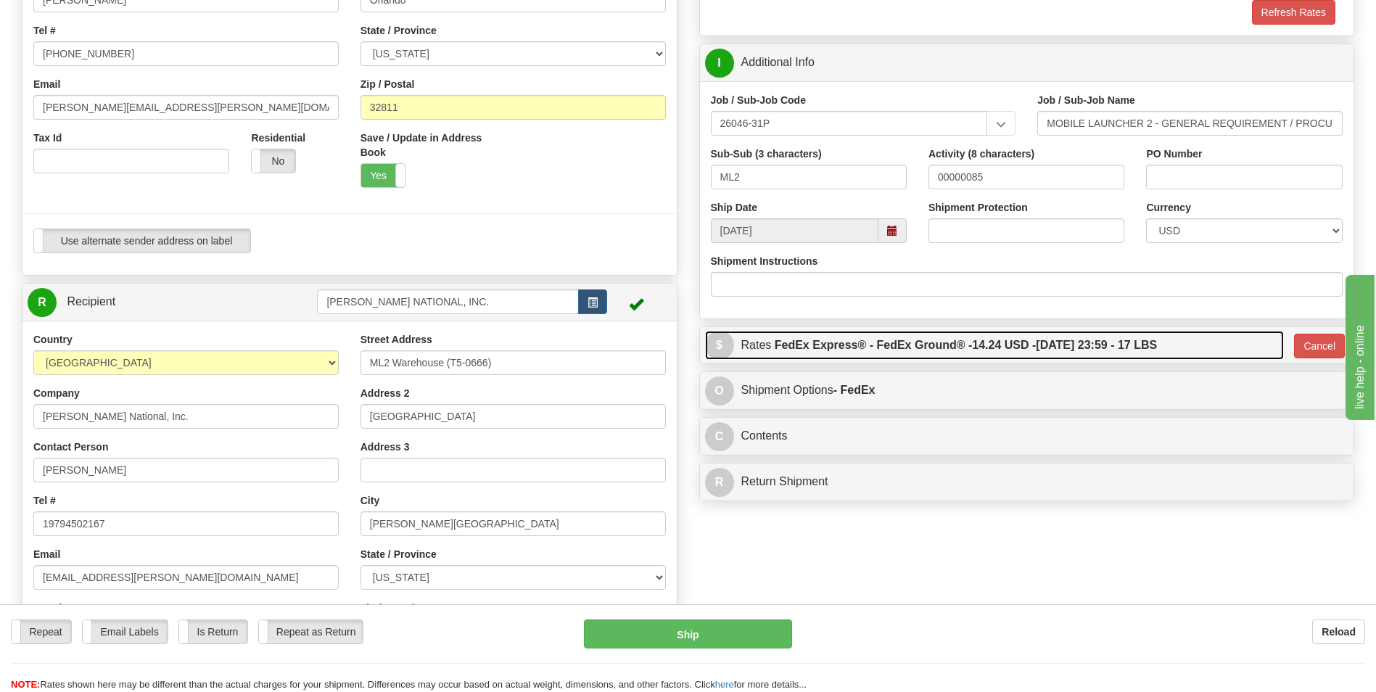
click at [876, 347] on label "FedEx Express® - FedEx Ground® - 14.24 USD - [DATE] 23:59 - 17 LBS" at bounding box center [966, 345] width 382 height 29
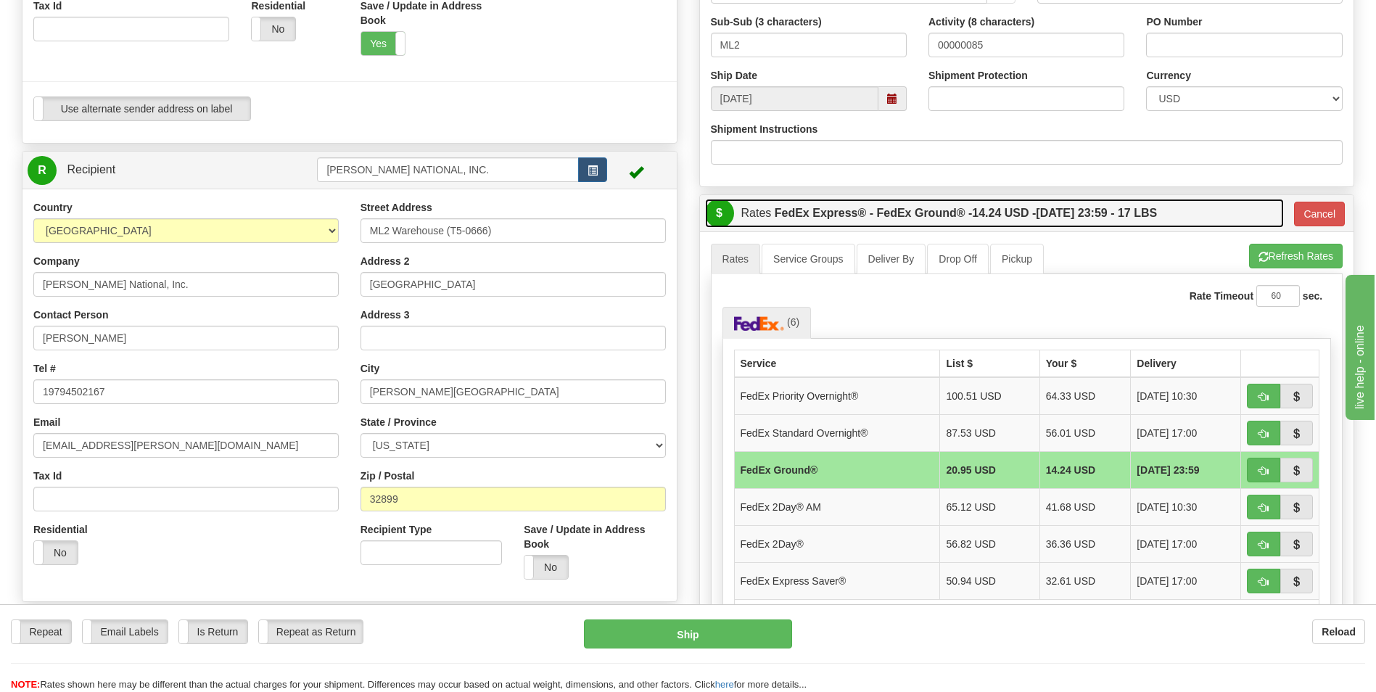
scroll to position [435, 0]
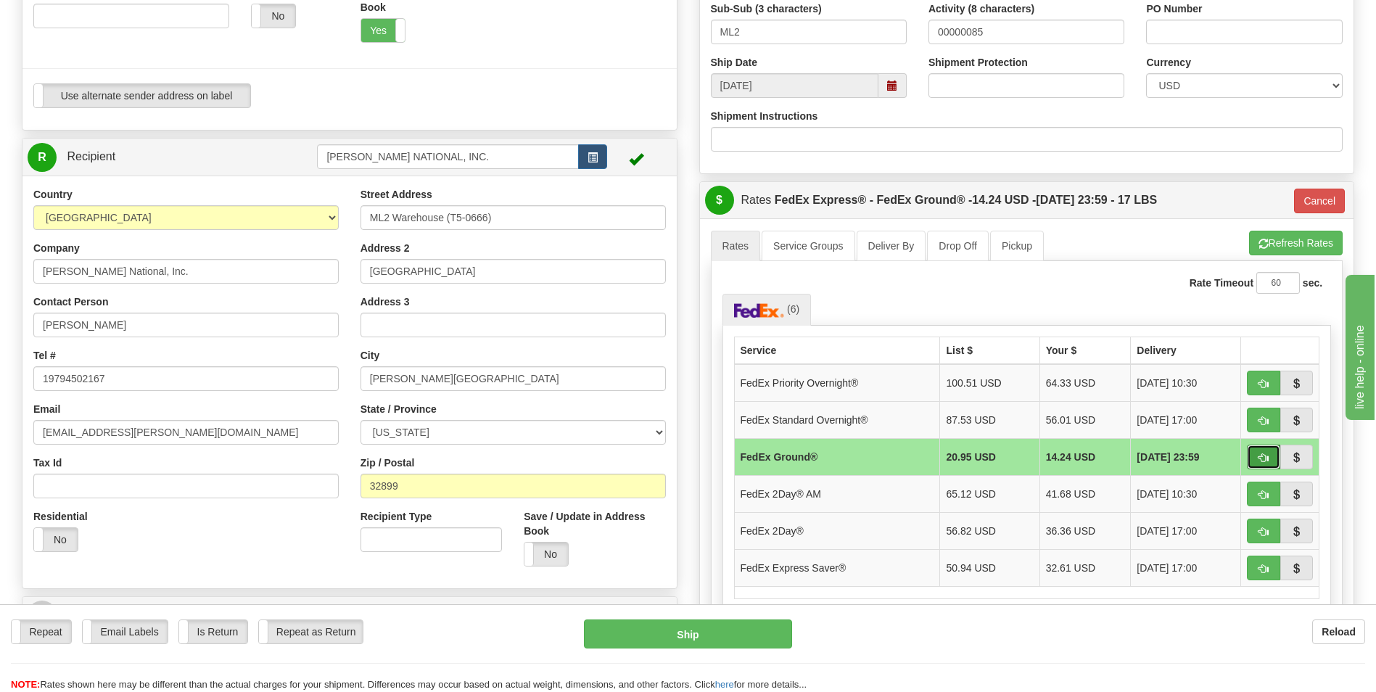
click at [1263, 458] on span "button" at bounding box center [1263, 457] width 10 height 9
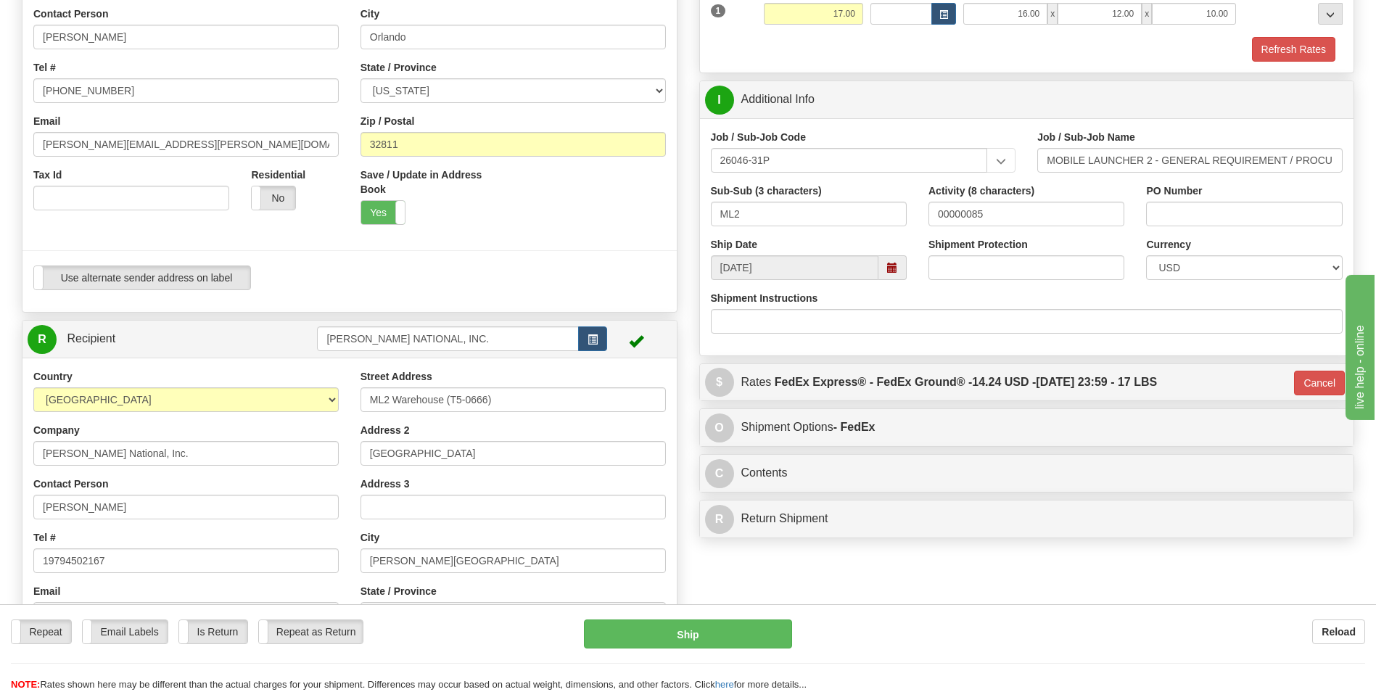
scroll to position [290, 0]
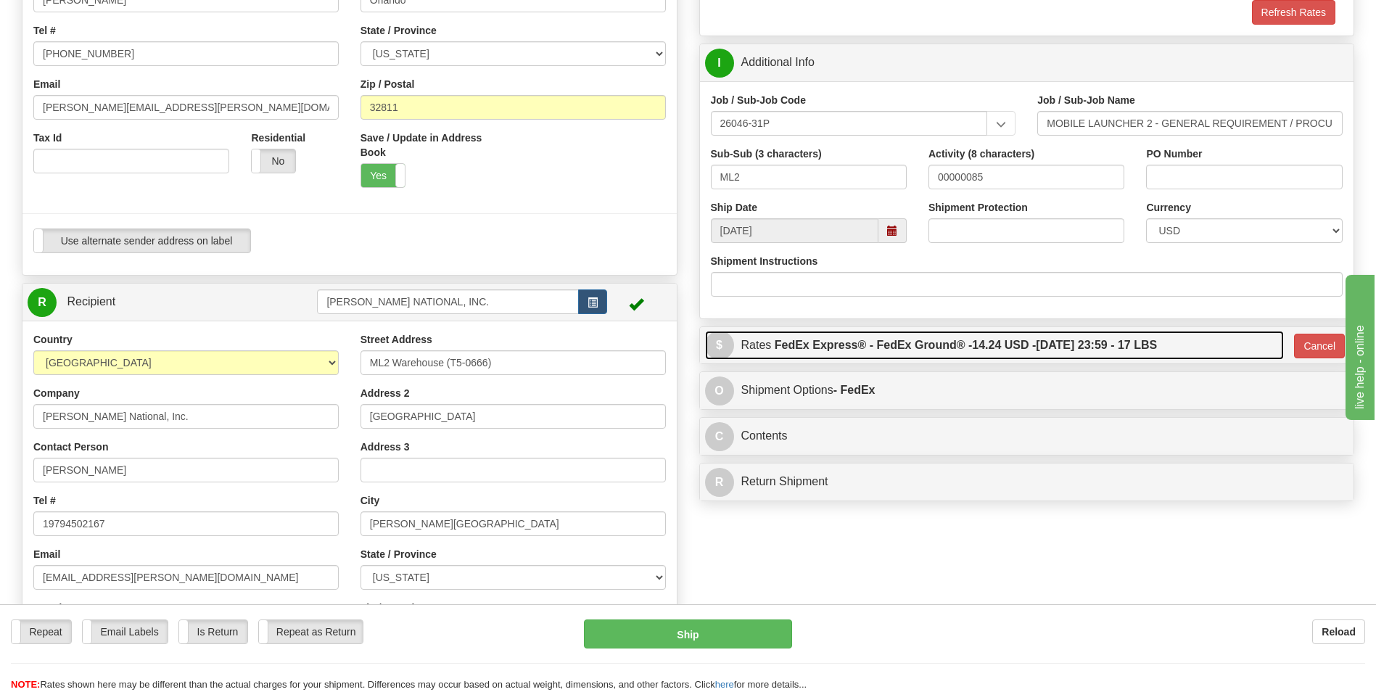
click at [1073, 339] on label "FedEx Express® - FedEx Ground® - 14.24 USD - [DATE] 23:59 - 17 LBS" at bounding box center [966, 345] width 382 height 29
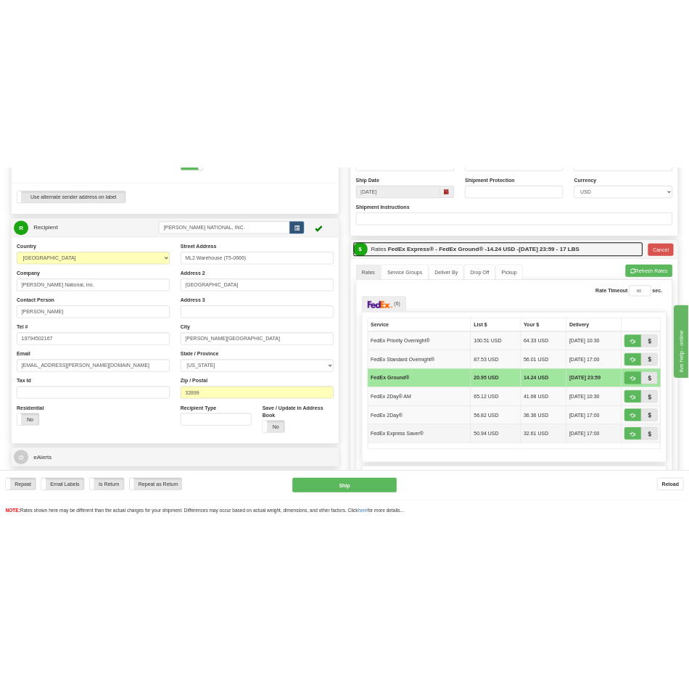
scroll to position [508, 0]
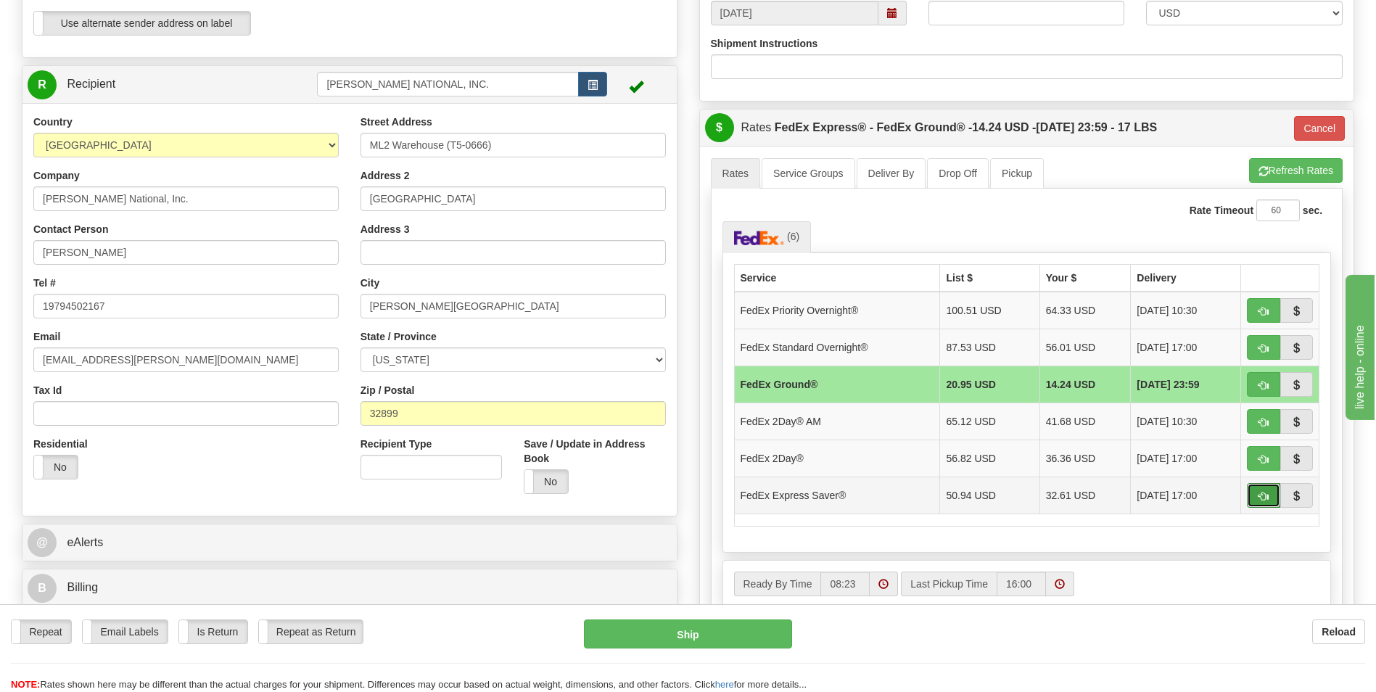
click at [1254, 494] on button "button" at bounding box center [1263, 495] width 33 height 25
type input "20"
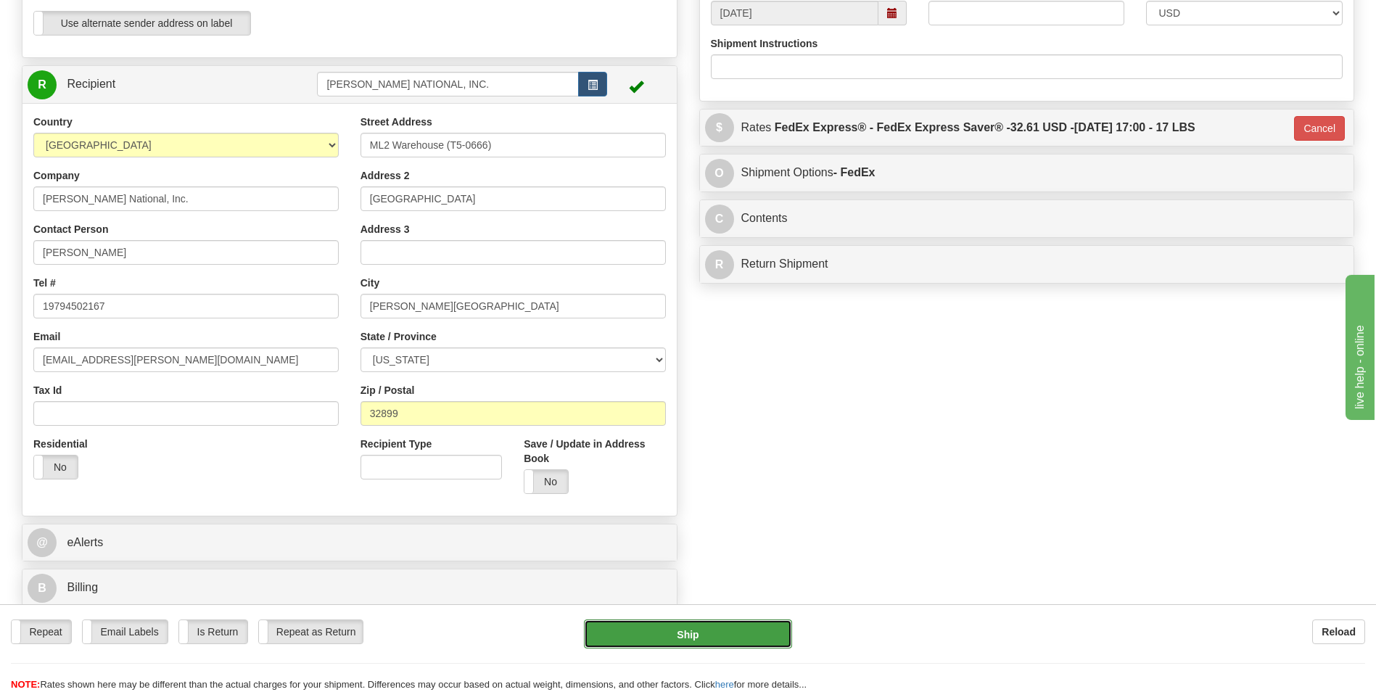
click at [762, 637] on button "Ship" at bounding box center [687, 633] width 207 height 29
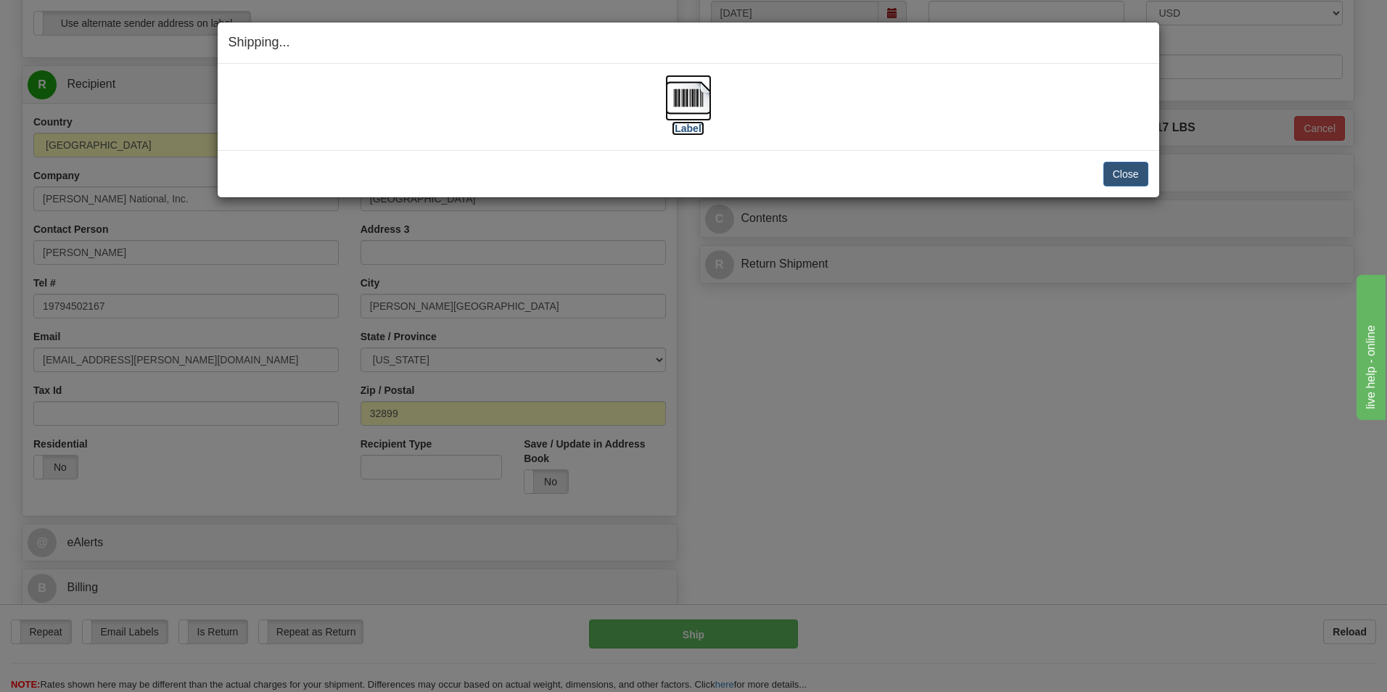
click at [693, 97] on img at bounding box center [688, 98] width 46 height 46
